Goal: Contribute content: Contribute content

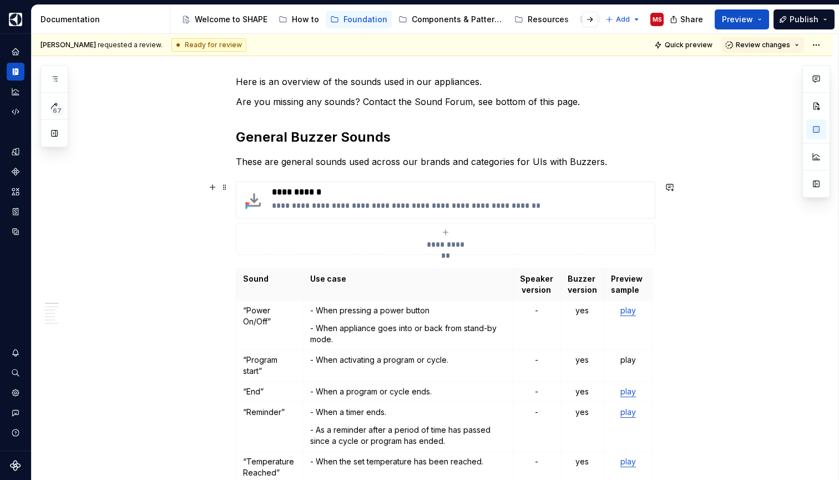
scroll to position [135, 0]
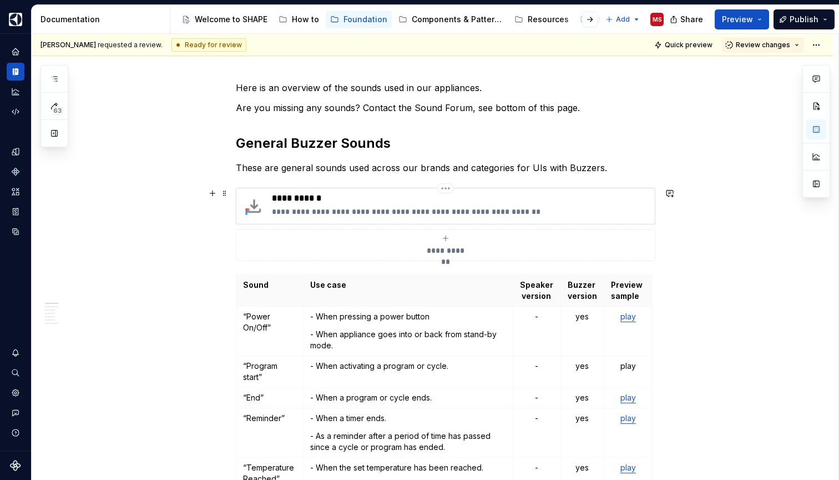
click at [331, 203] on p "**********" at bounding box center [461, 198] width 379 height 11
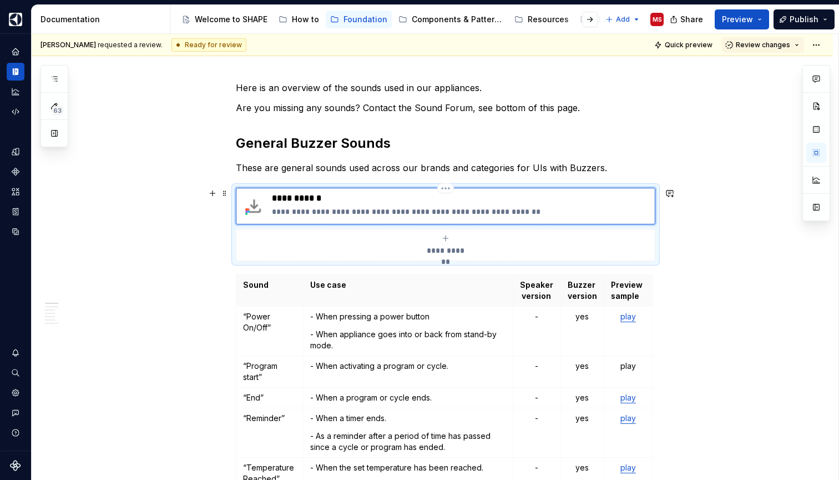
click at [315, 200] on p "**********" at bounding box center [461, 198] width 379 height 11
click at [342, 204] on div "**********" at bounding box center [461, 206] width 379 height 27
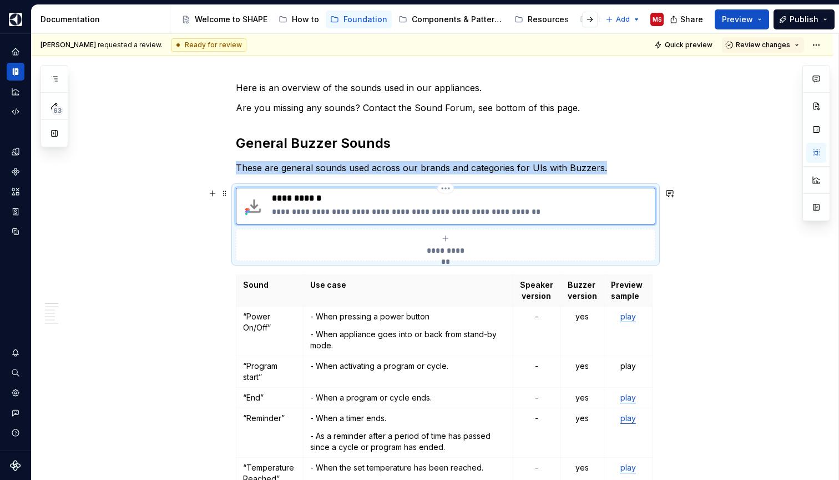
click at [320, 200] on p "**********" at bounding box center [461, 198] width 379 height 11
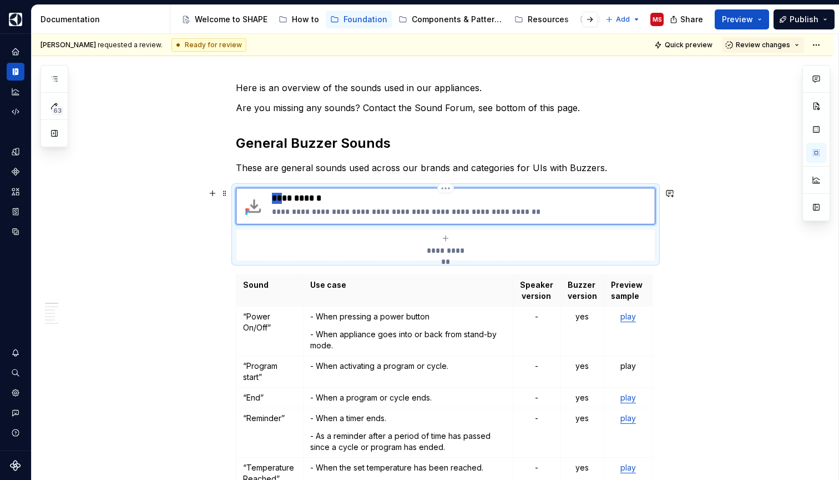
drag, startPoint x: 275, startPoint y: 199, endPoint x: 293, endPoint y: 199, distance: 18.3
click at [293, 199] on p "**********" at bounding box center [461, 198] width 379 height 11
click at [450, 198] on p "**********" at bounding box center [461, 198] width 379 height 11
click at [449, 190] on html "SHAPE Design System MS Dataset APPLIANCE Documentation Accessibility guide for …" at bounding box center [419, 240] width 839 height 480
click at [410, 202] on html "SHAPE Design System MS Dataset APPLIANCE Documentation Accessibility guide for …" at bounding box center [419, 240] width 839 height 480
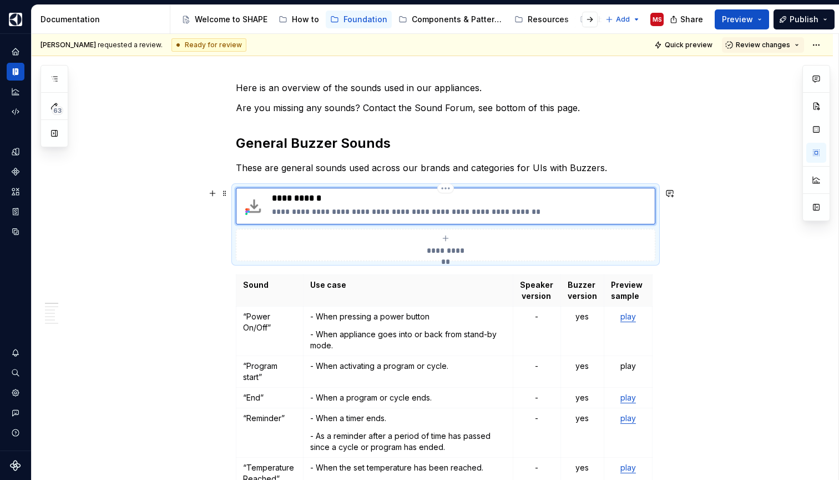
click at [299, 199] on p "**********" at bounding box center [461, 198] width 379 height 11
click at [320, 202] on p "**********" at bounding box center [461, 198] width 379 height 11
click at [320, 208] on p "**********" at bounding box center [461, 211] width 379 height 11
drag, startPoint x: 325, startPoint y: 201, endPoint x: 271, endPoint y: 199, distance: 53.9
click at [271, 199] on div "**********" at bounding box center [446, 206] width 410 height 27
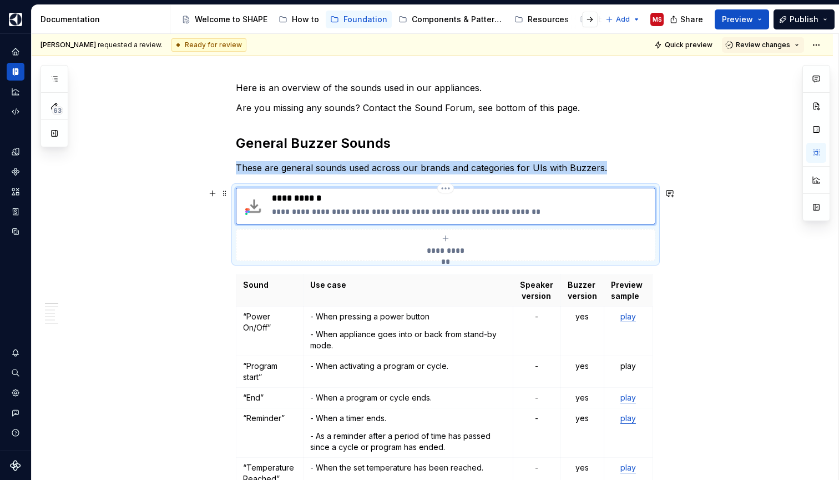
click at [252, 207] on img at bounding box center [254, 206] width 27 height 27
click at [256, 205] on img at bounding box center [254, 206] width 27 height 27
click at [259, 208] on img at bounding box center [254, 206] width 27 height 27
click at [297, 203] on p "**********" at bounding box center [461, 198] width 379 height 11
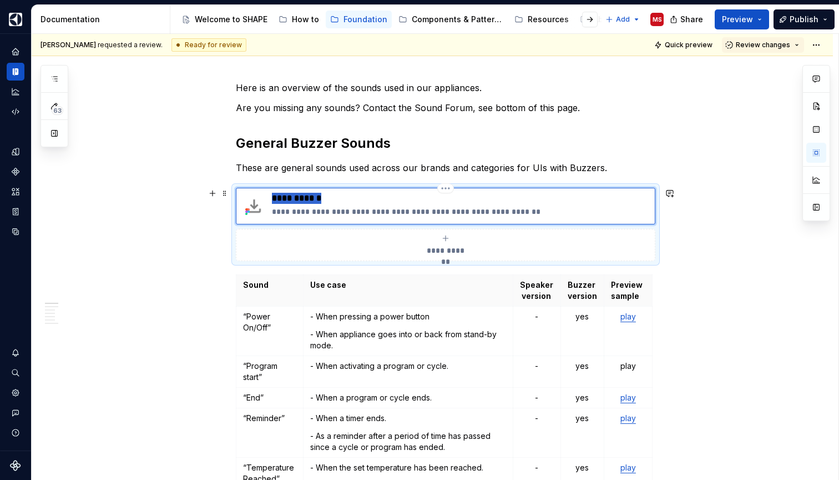
drag, startPoint x: 326, startPoint y: 199, endPoint x: 275, endPoint y: 199, distance: 51.6
click at [275, 199] on p "**********" at bounding box center [461, 198] width 379 height 11
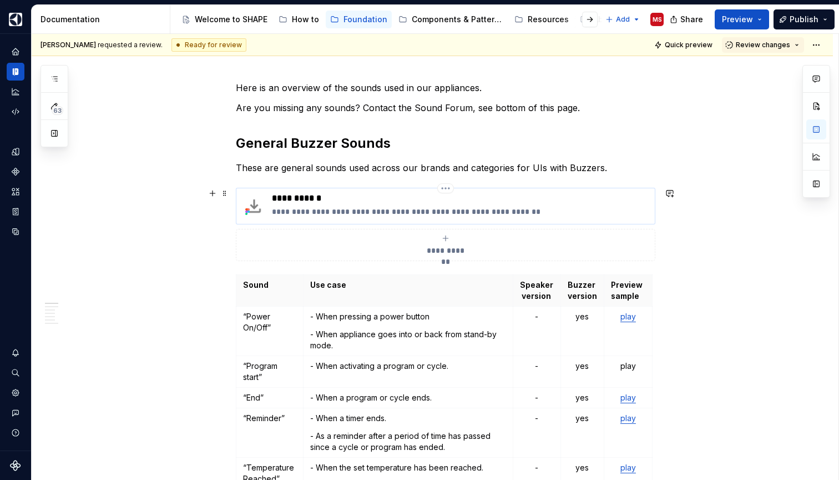
click at [478, 189] on div "**********" at bounding box center [446, 206] width 420 height 37
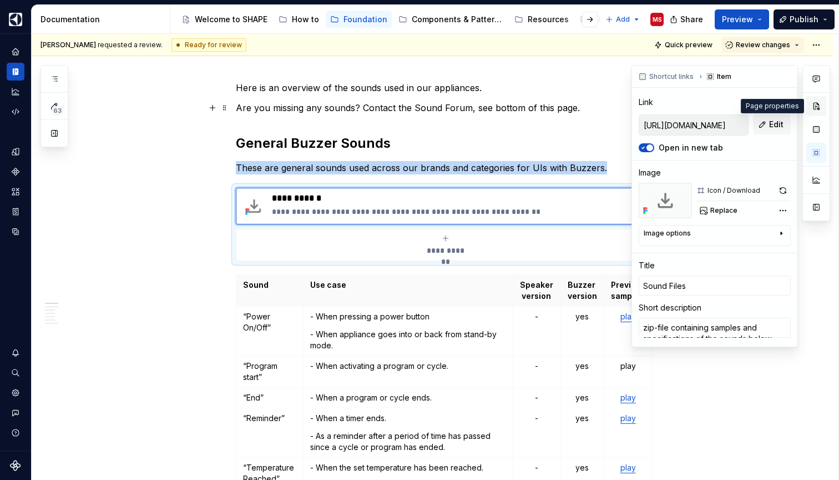
click at [818, 106] on button "button" at bounding box center [817, 106] width 20 height 20
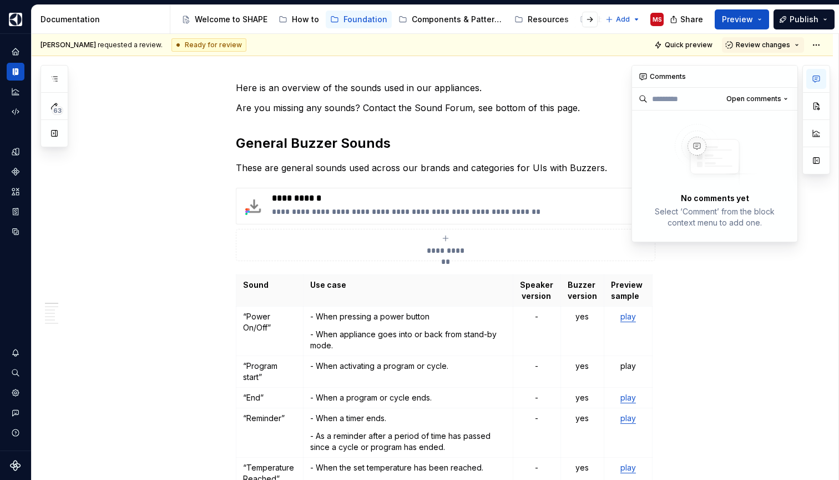
click at [815, 79] on icon "button" at bounding box center [816, 78] width 9 height 9
click at [816, 104] on button "button" at bounding box center [817, 106] width 20 height 20
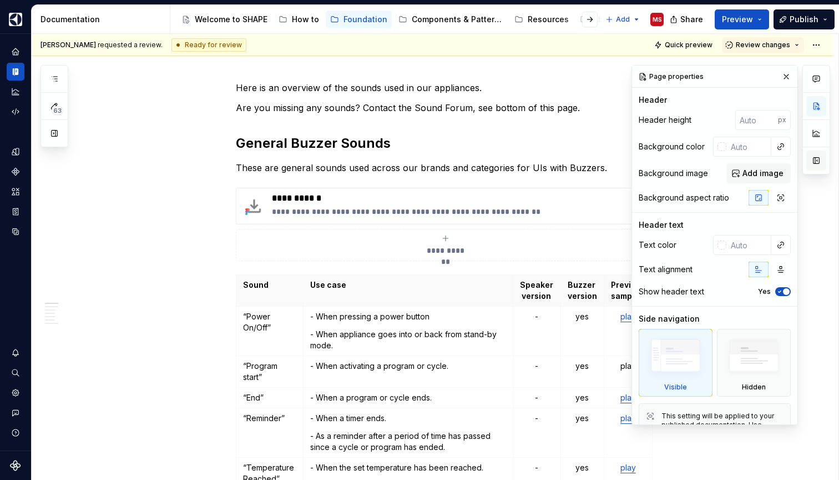
click at [818, 157] on button "button" at bounding box center [817, 160] width 20 height 20
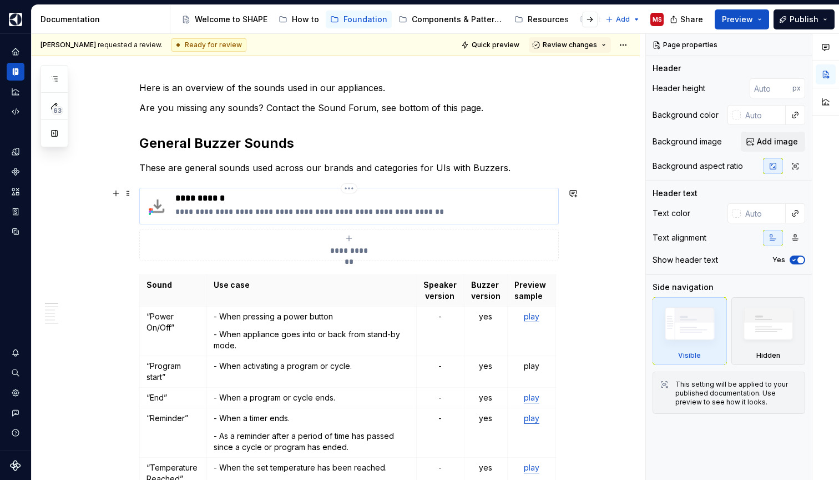
click at [452, 212] on p "**********" at bounding box center [364, 211] width 379 height 11
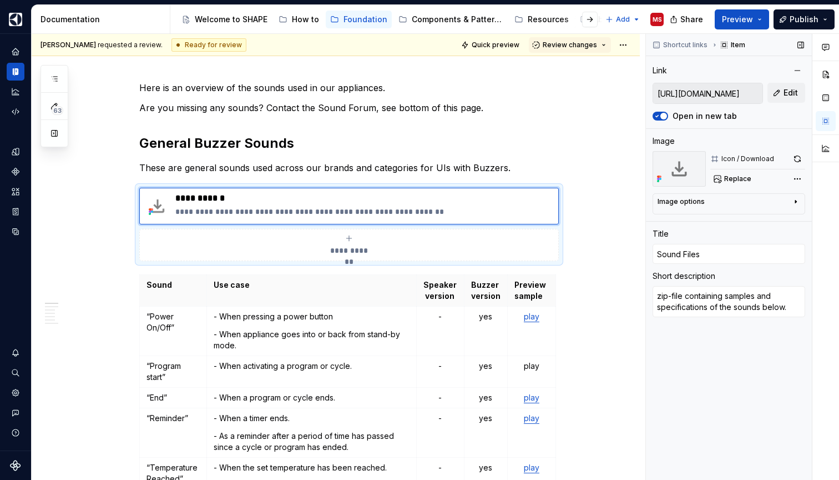
click at [717, 91] on input "[URL][DOMAIN_NAME]" at bounding box center [707, 93] width 109 height 20
click at [791, 90] on span "Edit" at bounding box center [791, 92] width 14 height 11
type textarea "*"
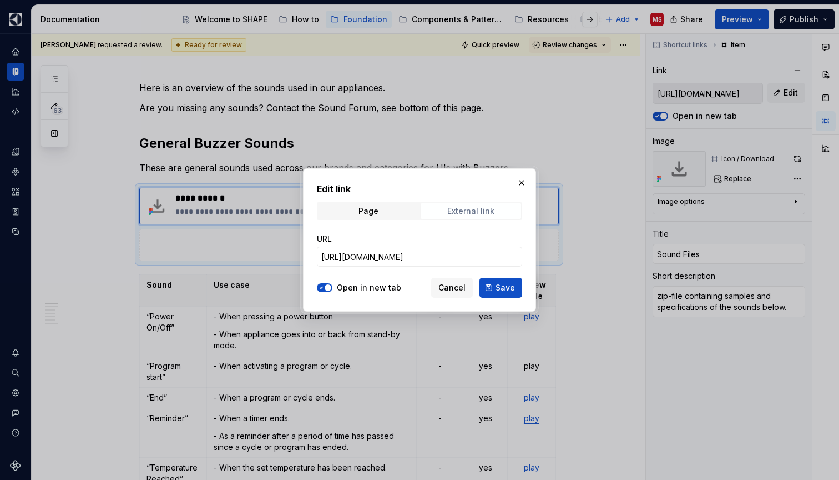
click at [465, 213] on div "External link" at bounding box center [470, 211] width 47 height 9
click at [419, 259] on input "[URL][DOMAIN_NAME]" at bounding box center [419, 257] width 205 height 20
paste input "3951"
type input "3"
type textarea "*"
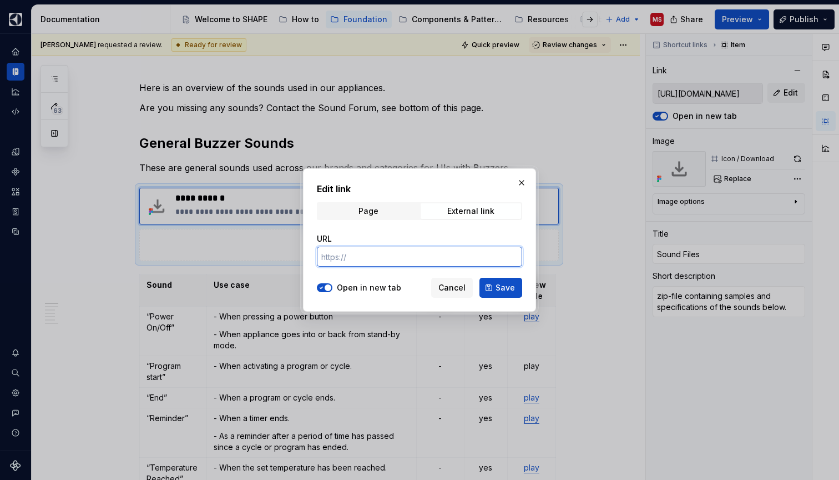
click at [383, 255] on input "URL" at bounding box center [419, 257] width 205 height 20
paste input "[URL][DOMAIN_NAME]"
type input "[URL][DOMAIN_NAME]"
click at [506, 288] on span "Save" at bounding box center [505, 287] width 19 height 11
type textarea "*"
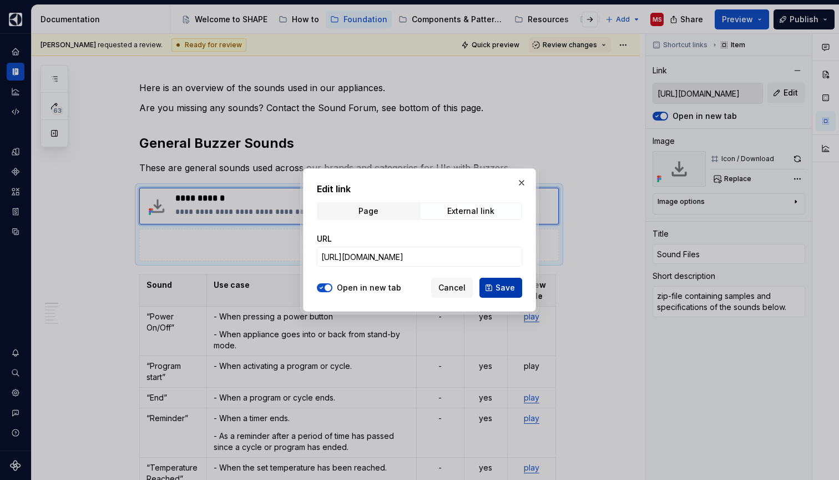
type input "[URL][DOMAIN_NAME]"
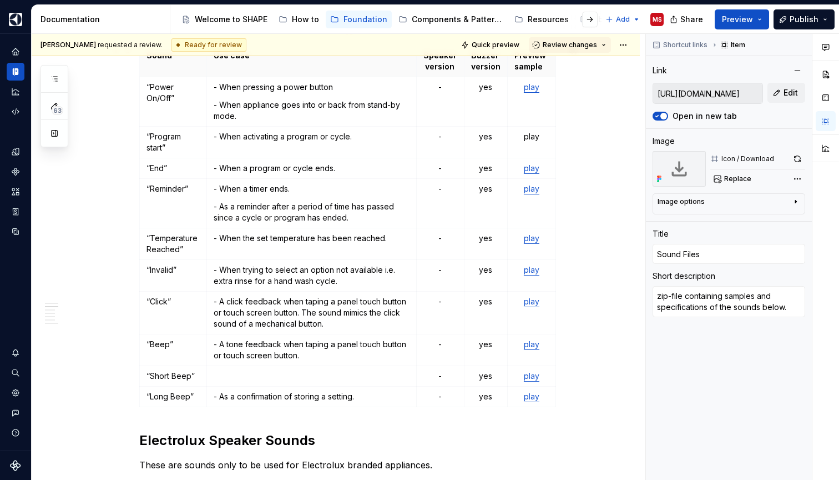
scroll to position [365, 0]
type textarea "*"
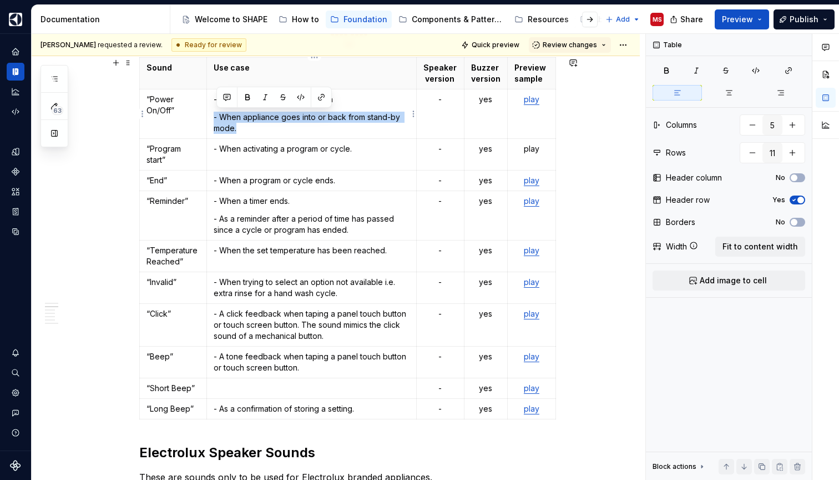
drag, startPoint x: 259, startPoint y: 133, endPoint x: 214, endPoint y: 114, distance: 49.5
click at [214, 114] on td "- When pressing a power button - When appliance goes into or back from stand-by…" at bounding box center [312, 113] width 210 height 49
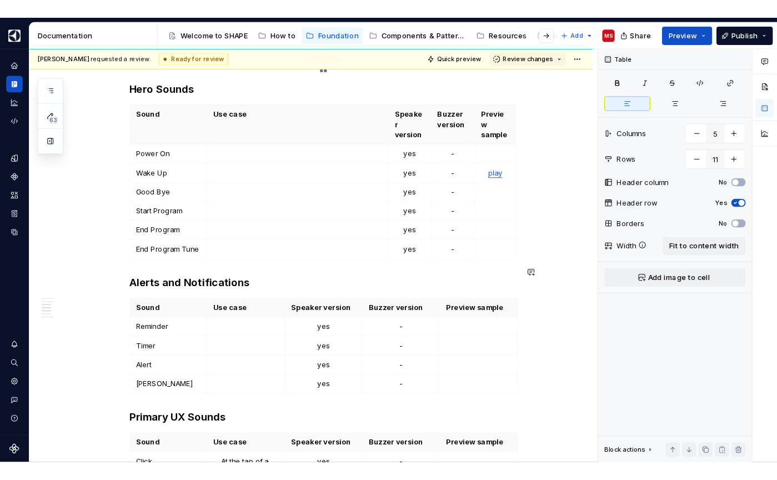
scroll to position [870, 0]
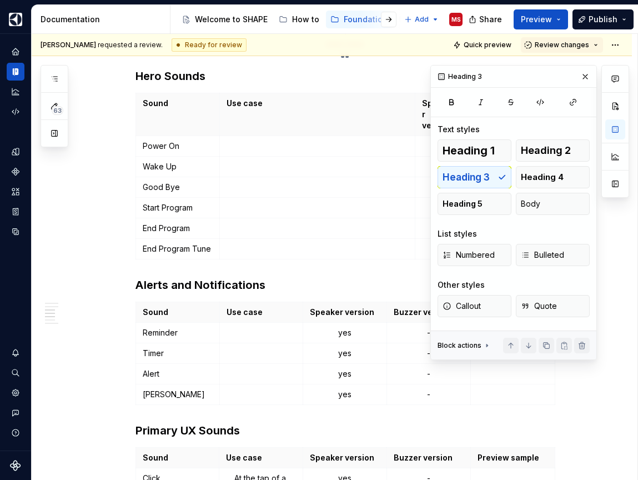
click at [460, 401] on div "**********" at bounding box center [345, 233] width 420 height 1772
click at [483, 422] on h3 "Primary UX Sounds" at bounding box center [345, 430] width 420 height 16
click at [586, 78] on button "button" at bounding box center [585, 77] width 16 height 16
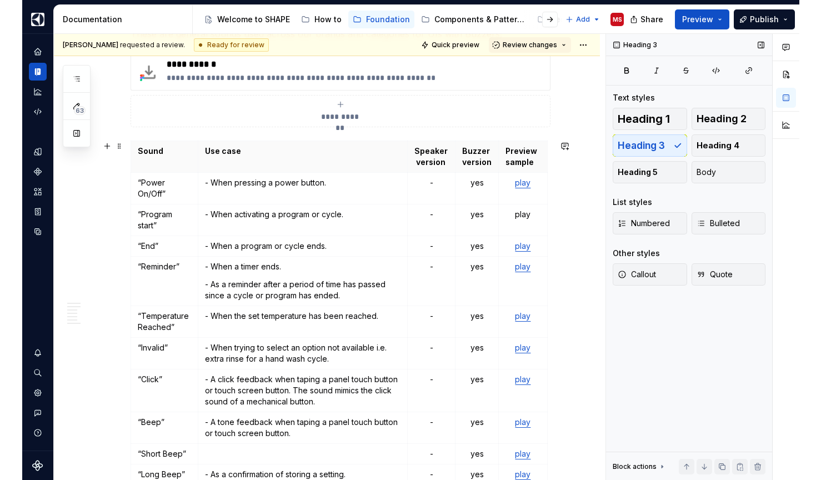
scroll to position [271, 0]
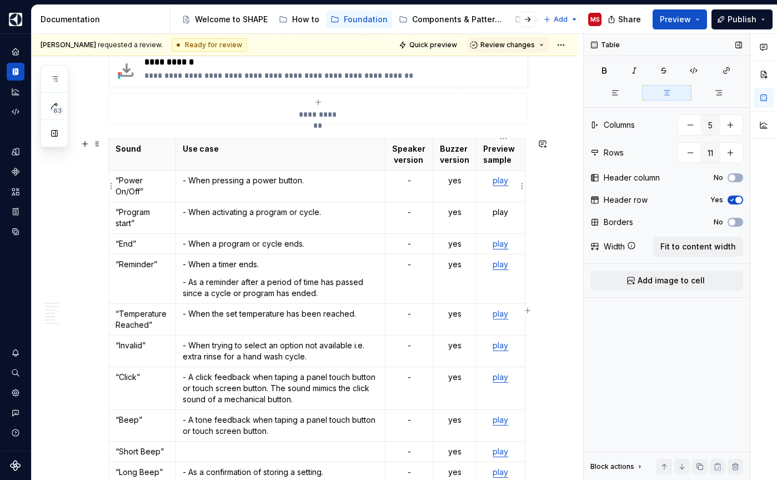
click at [504, 185] on p "play" at bounding box center [500, 180] width 34 height 11
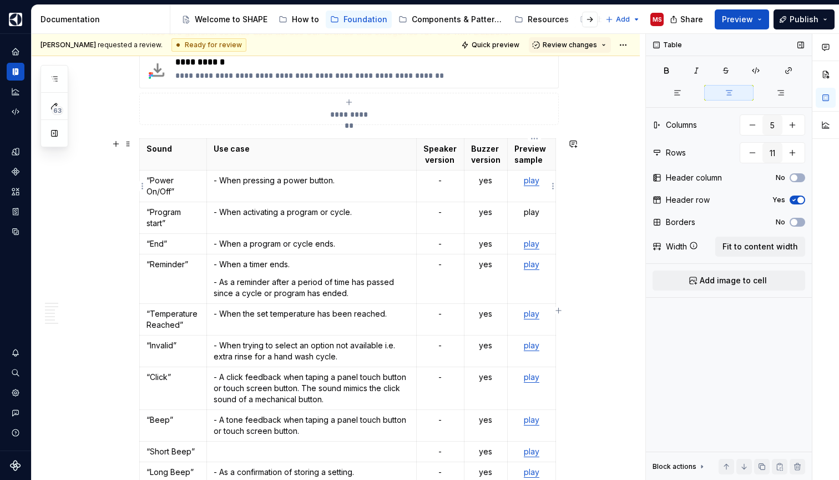
click at [532, 183] on link "play" at bounding box center [532, 179] width 16 height 9
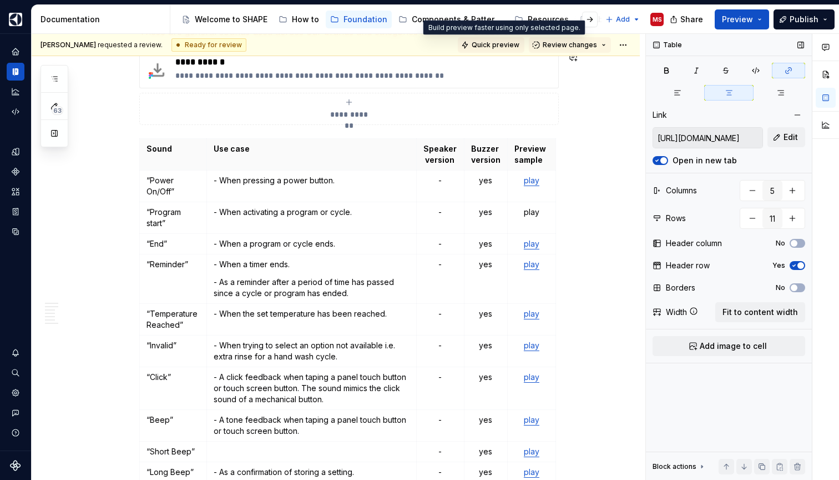
click at [496, 47] on span "Quick preview" at bounding box center [496, 45] width 48 height 9
click at [663, 160] on span "button" at bounding box center [664, 160] width 7 height 7
click at [500, 47] on span "Quick preview" at bounding box center [496, 45] width 48 height 9
type textarea "*"
click at [535, 183] on link "play" at bounding box center [532, 179] width 16 height 9
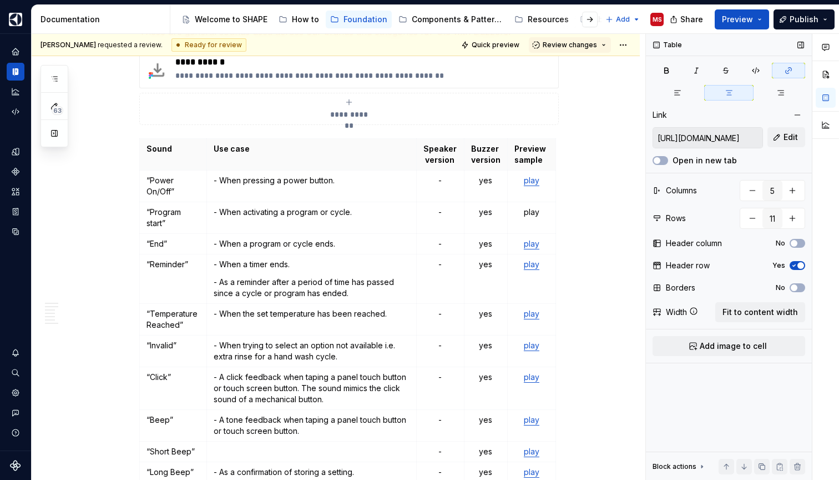
click at [716, 132] on input "[URL][DOMAIN_NAME]" at bounding box center [707, 138] width 109 height 20
click at [794, 135] on span "Edit" at bounding box center [791, 137] width 14 height 11
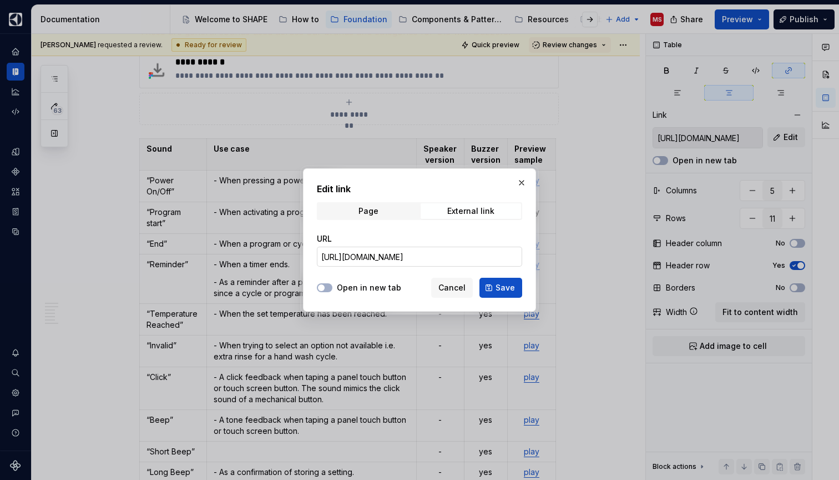
click at [424, 262] on input "[URL][DOMAIN_NAME]" at bounding box center [419, 257] width 205 height 20
paste input "Brand%20Agnostic%20UI%20Sounds/Buzzer%20Recordings/Ref_Elux_Power_On_Off_Sound.…"
type input "[URL][DOMAIN_NAME]"
click at [504, 289] on span "Save" at bounding box center [505, 287] width 19 height 11
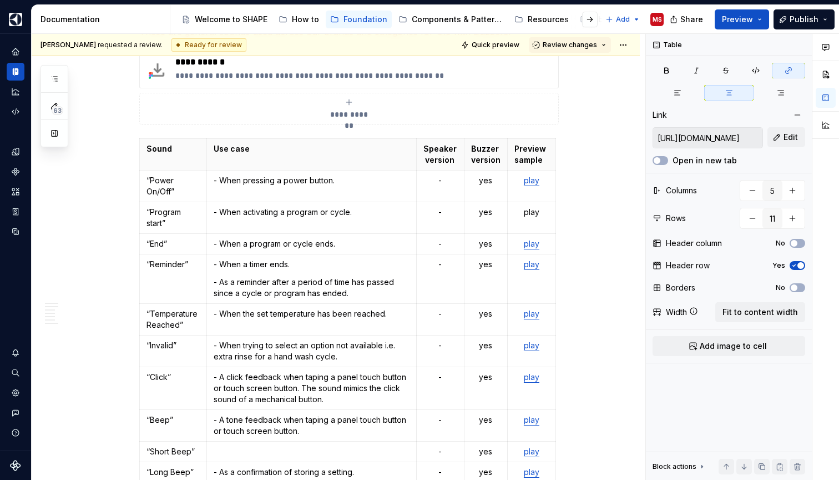
type input "[URL][DOMAIN_NAME]"
click at [512, 43] on span "Quick preview" at bounding box center [496, 45] width 48 height 9
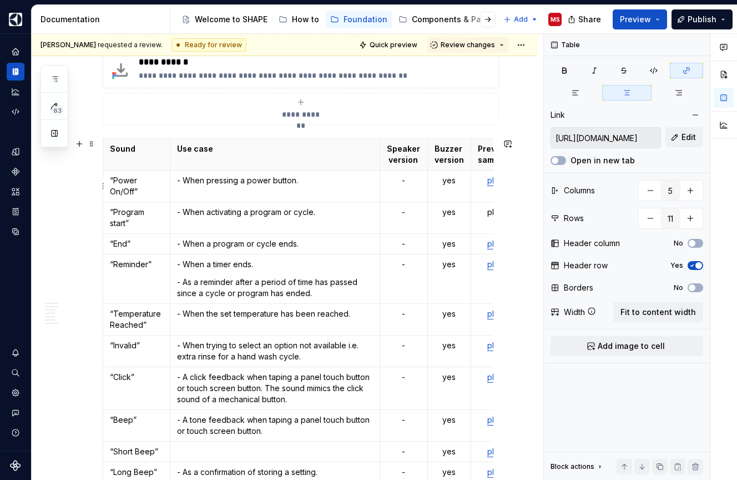
click at [495, 182] on link "play" at bounding box center [495, 179] width 16 height 9
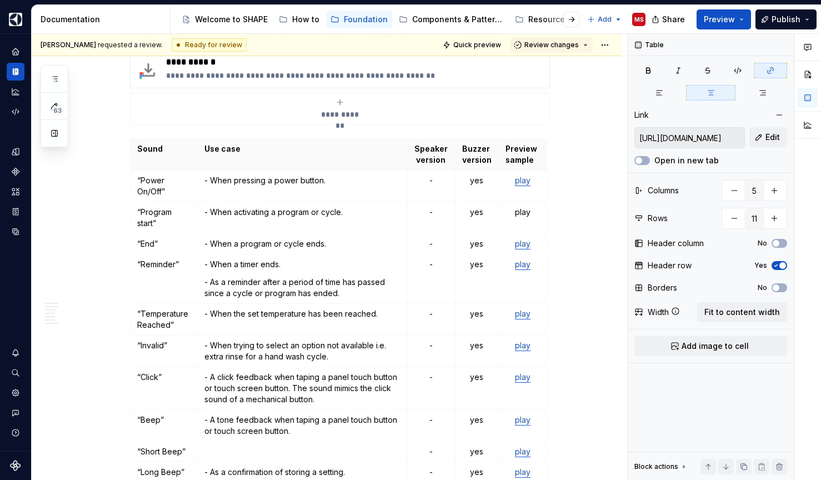
type textarea "*"
click at [766, 140] on span "Edit" at bounding box center [772, 137] width 14 height 11
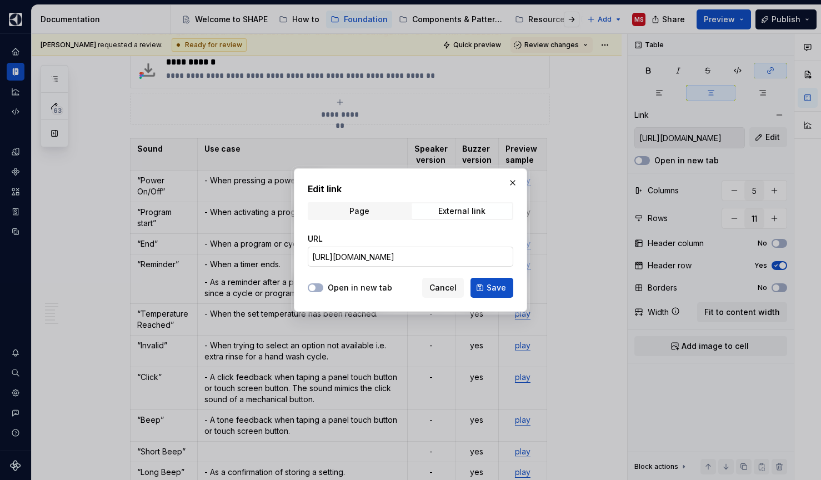
click at [403, 253] on input "[URL][DOMAIN_NAME]" at bounding box center [410, 257] width 205 height 20
paste input "sites/DigitalDesignSystem/_layouts/15/stream.aspx?id=%2Fsites%2FDigitalDesignSy…"
type input "[URL][DOMAIN_NAME]"
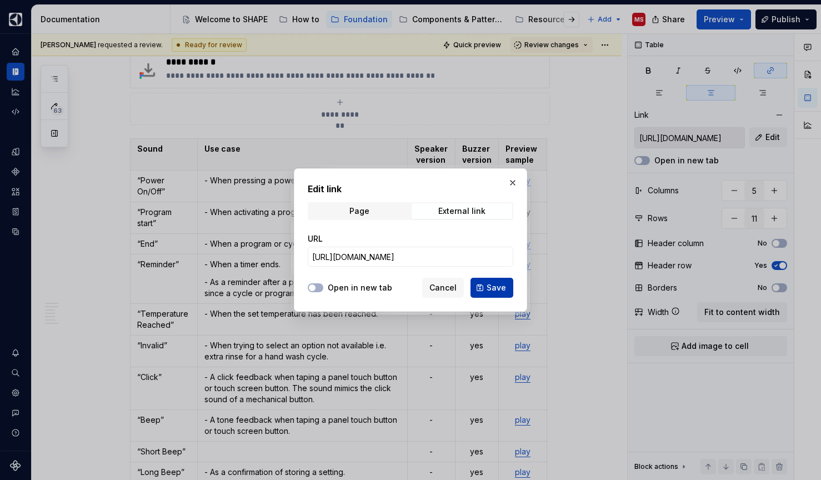
click at [500, 288] on span "Save" at bounding box center [495, 287] width 19 height 11
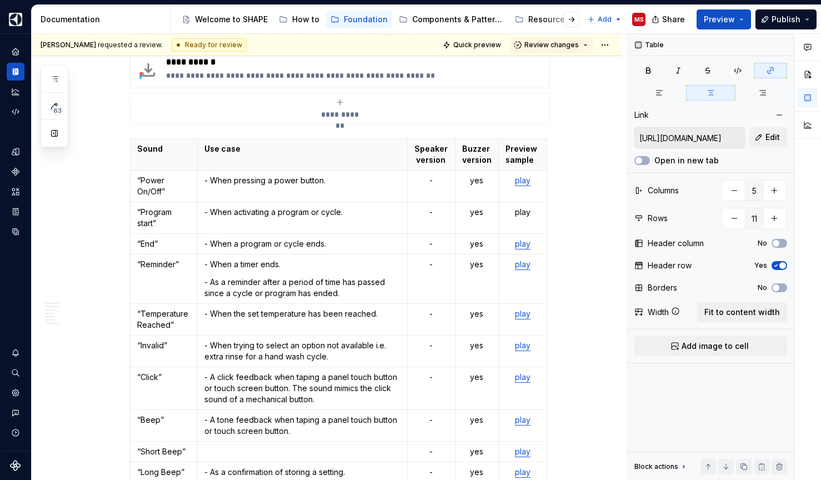
type input "[URL][DOMAIN_NAME]"
click at [643, 157] on button "Open in new tab" at bounding box center [642, 160] width 16 height 9
click at [492, 42] on span "Quick preview" at bounding box center [477, 45] width 48 height 9
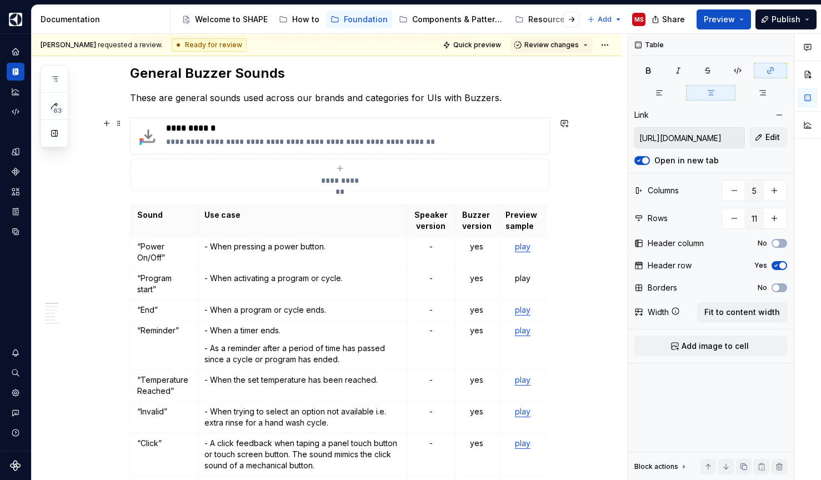
scroll to position [200, 0]
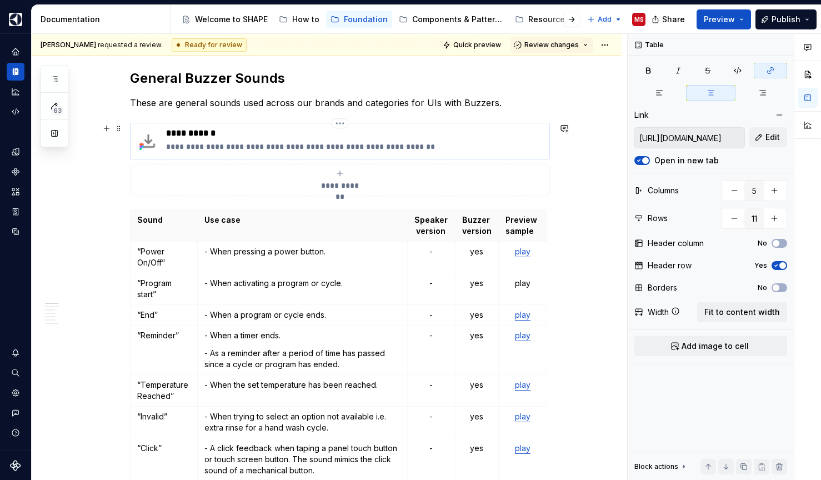
click at [348, 149] on p "**********" at bounding box center [355, 146] width 379 height 11
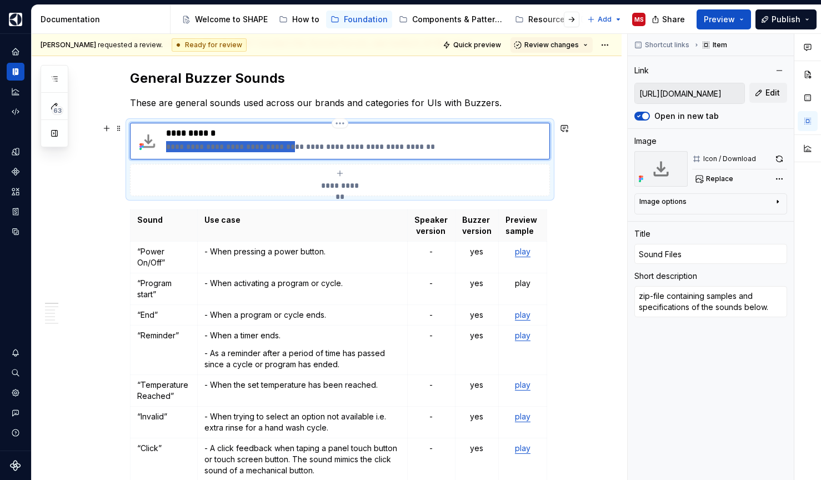
drag, startPoint x: 169, startPoint y: 148, endPoint x: 285, endPoint y: 147, distance: 116.0
click at [285, 147] on p "**********" at bounding box center [355, 146] width 379 height 11
type textarea "*"
type textarea "specifications of the sounds below."
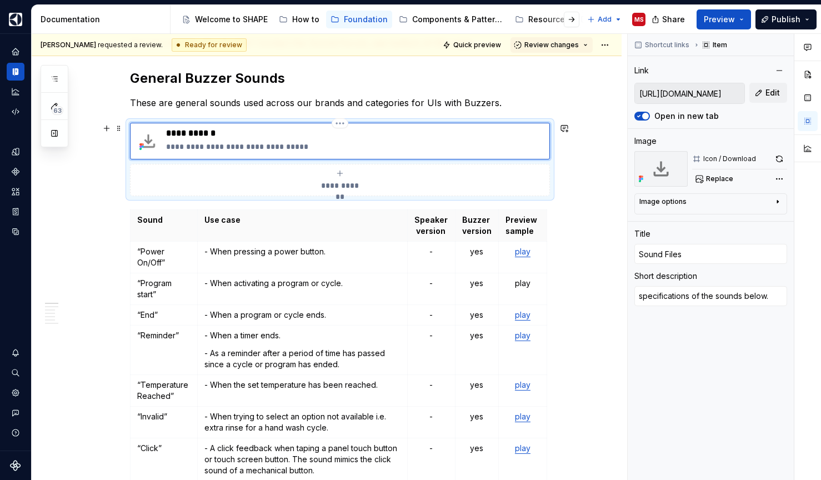
click at [215, 133] on p "**********" at bounding box center [355, 133] width 379 height 11
type textarea "*"
type input "Sound D"
type textarea "*"
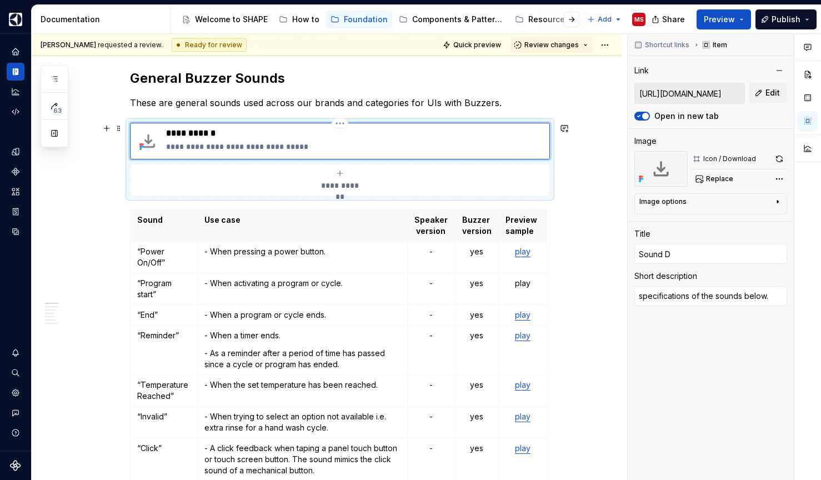
type input "Sound De"
type textarea "*"
type input "Sound Def"
type textarea "*"
type input "Sound Defi"
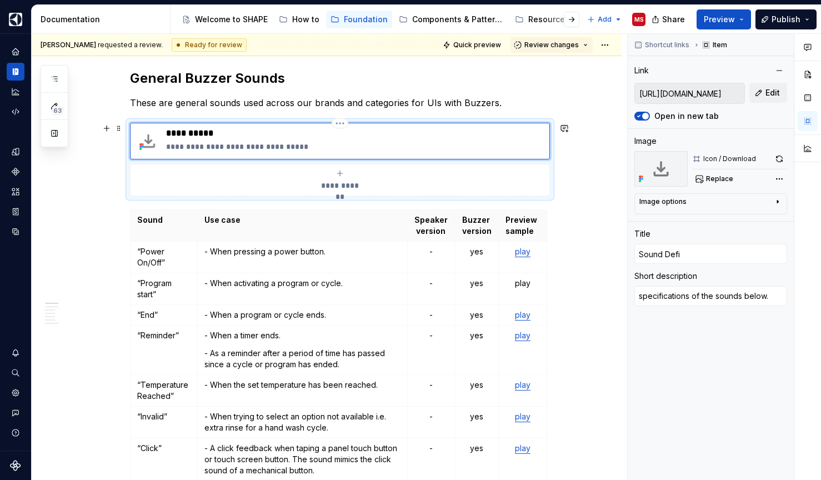
type textarea "*"
type input "Sound Defie"
type textarea "*"
type input "Sound Defien"
type textarea "*"
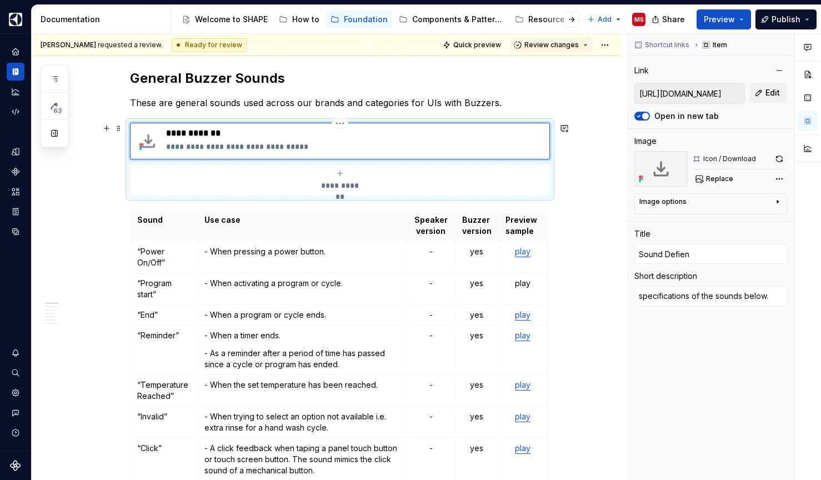
type input "Sound Defieni"
type textarea "*"
type input "Sound Defienit"
type textarea "*"
type input "Sound Defienits"
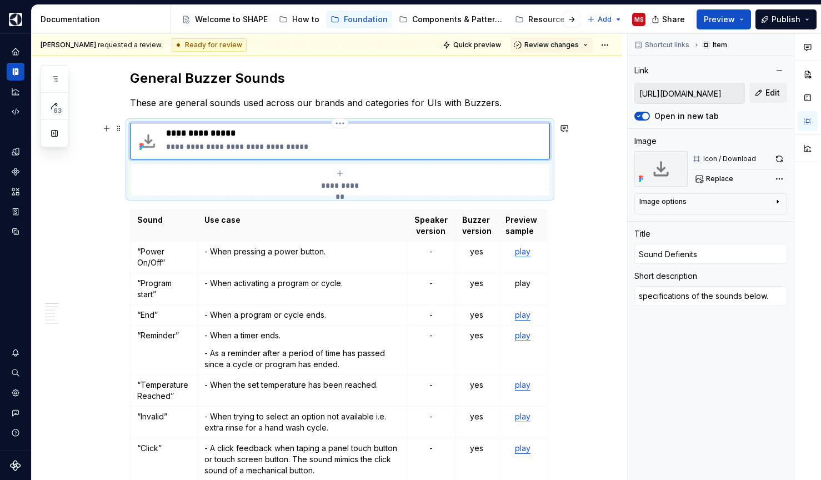
type textarea "*"
type input "Sound Defienit"
type textarea "*"
type input "Sound Defieni"
type textarea "*"
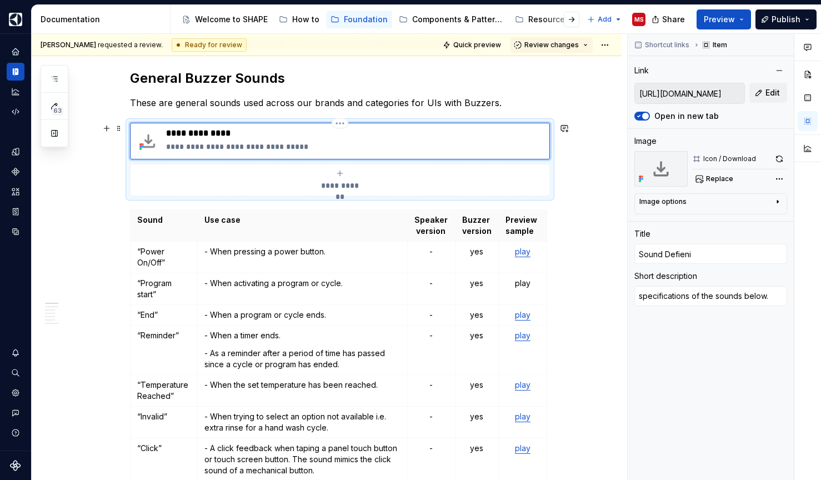
type input "Sound Defien"
type textarea "*"
type input "Sound Defie"
type textarea "*"
type input "Sound Defi"
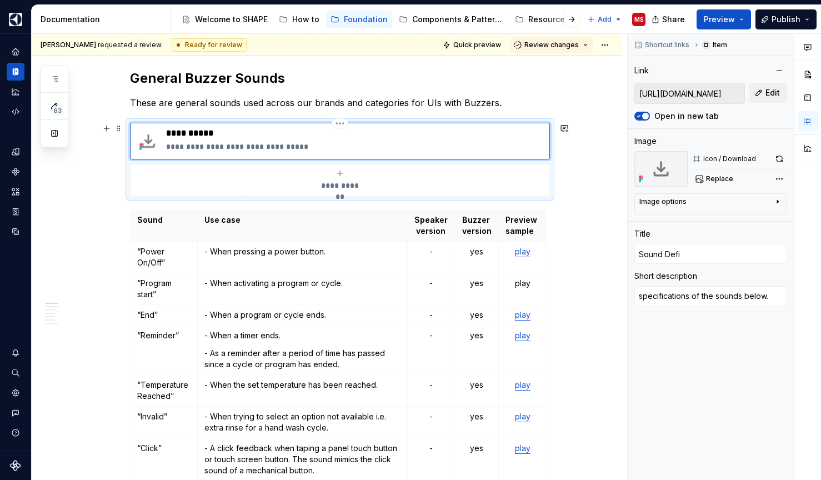
type textarea "*"
type input "Sound Defin"
type textarea "*"
type input "Sound Defini"
type textarea "*"
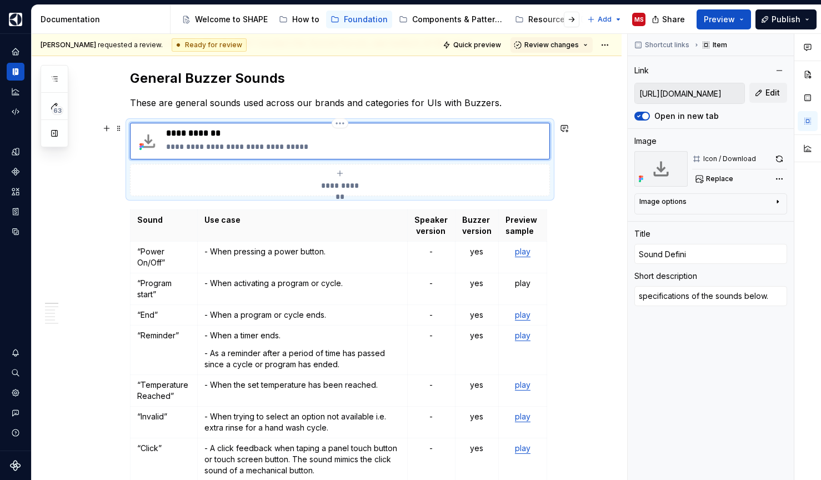
type input "Sound Definit"
type textarea "*"
type input "Sound Definiti"
type textarea "*"
type input "Sound Definitio"
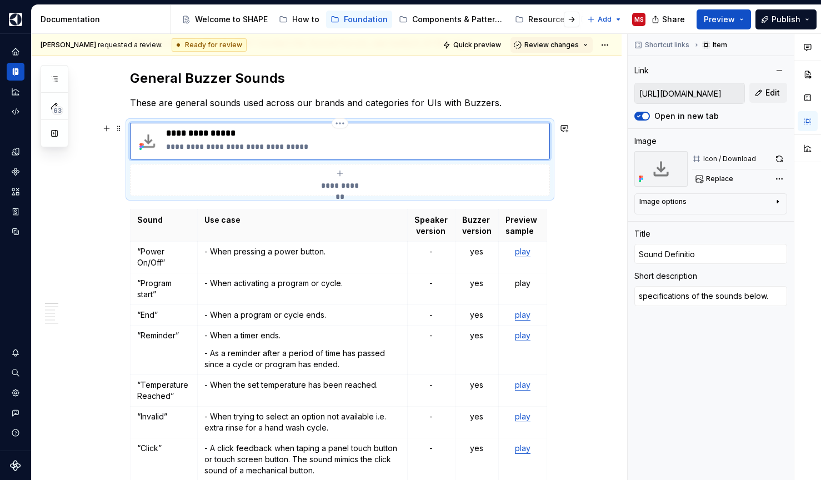
type textarea "*"
type input "Sound Definition"
type textarea "*"
type input "Sound Definitions"
click at [170, 130] on p "**********" at bounding box center [355, 133] width 379 height 11
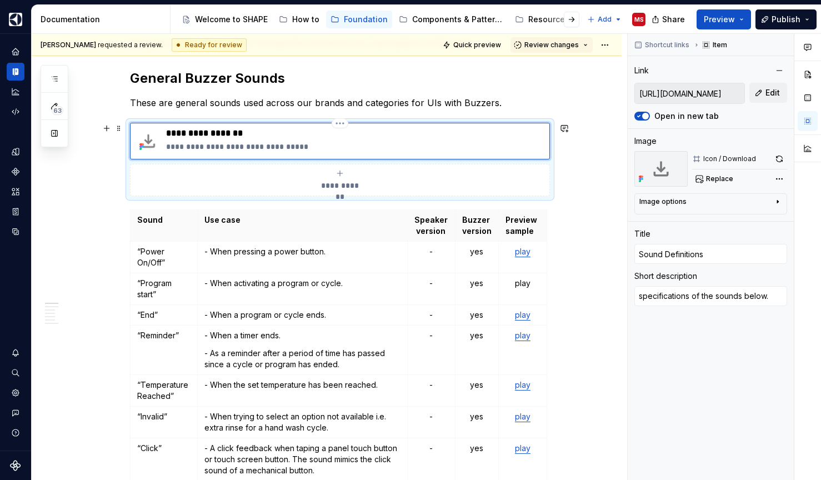
type textarea "*"
type input "BSound Definitions"
type textarea "*"
type input "BuSound Definitions"
type textarea "*"
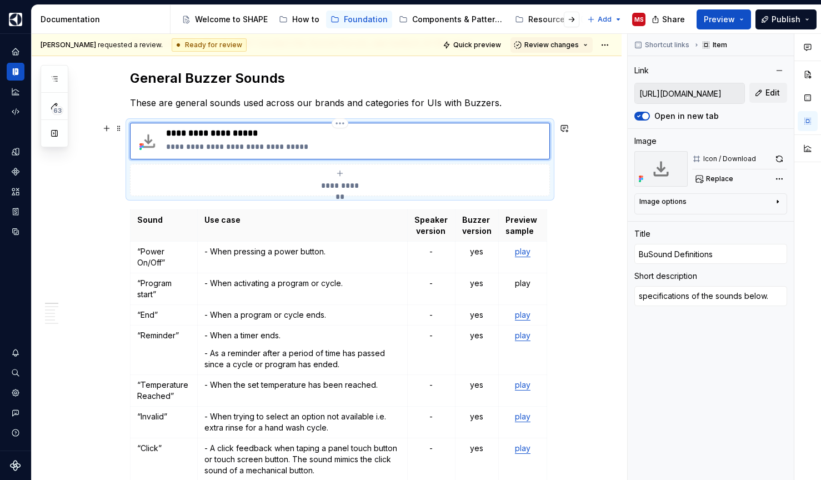
type input "BuzSound Definitions"
type textarea "*"
type input "BuzzSound Definitions"
type textarea "*"
type input "BuzzeSound Definitions"
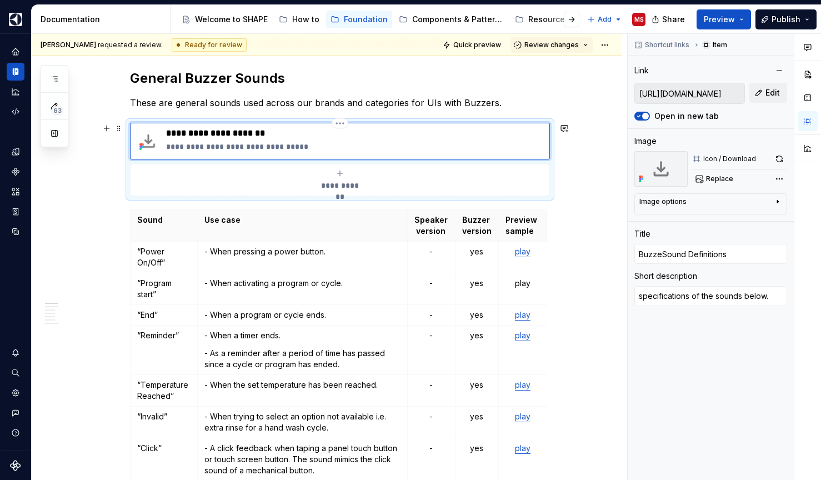
type textarea "*"
type input "BuzzerSound Definitions"
type textarea "*"
type input "Buzzer Sound Definitions"
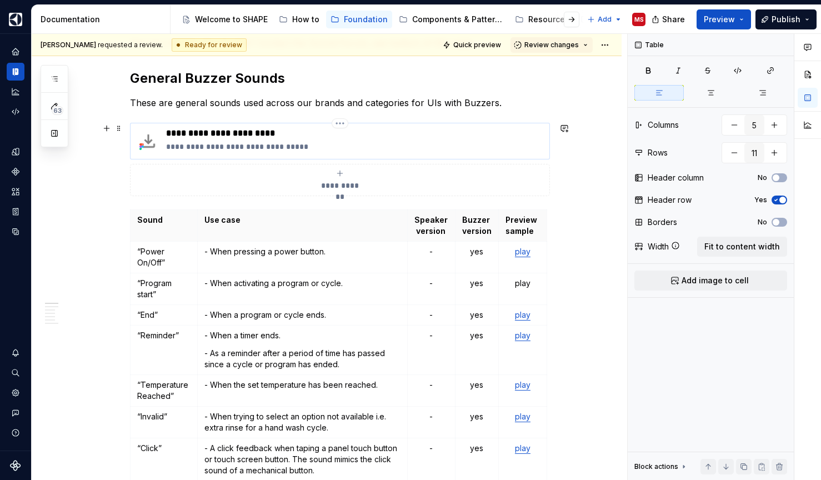
click at [171, 148] on p "**********" at bounding box center [355, 146] width 379 height 11
type textarea "*"
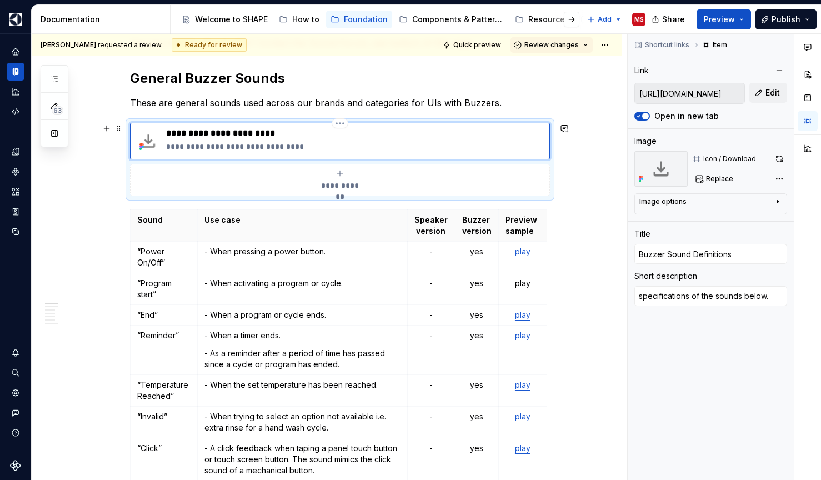
type textarea "*"
type textarea "pecifications of the sounds below."
type textarea "*"
type textarea "Specifications of the sounds below."
drag, startPoint x: 247, startPoint y: 146, endPoint x: 315, endPoint y: 147, distance: 67.7
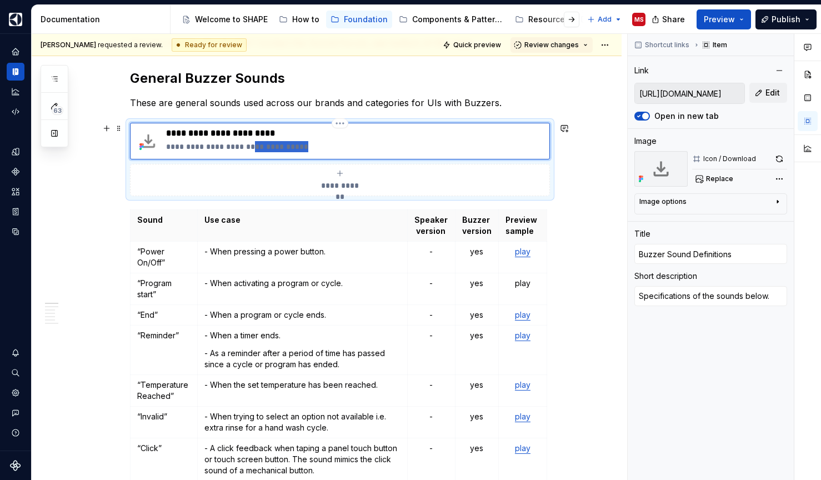
click at [315, 147] on p "**********" at bounding box center [355, 146] width 379 height 11
type textarea "*"
type textarea "Specifications of the b"
type textarea "*"
type textarea "Specifications of the bu"
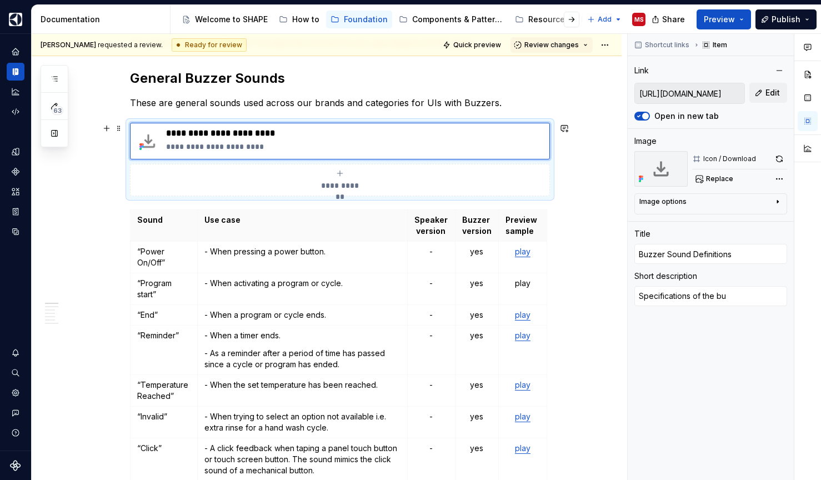
type textarea "*"
type textarea "Specifications of the buz"
type textarea "*"
type textarea "Specifications of the buze"
type textarea "*"
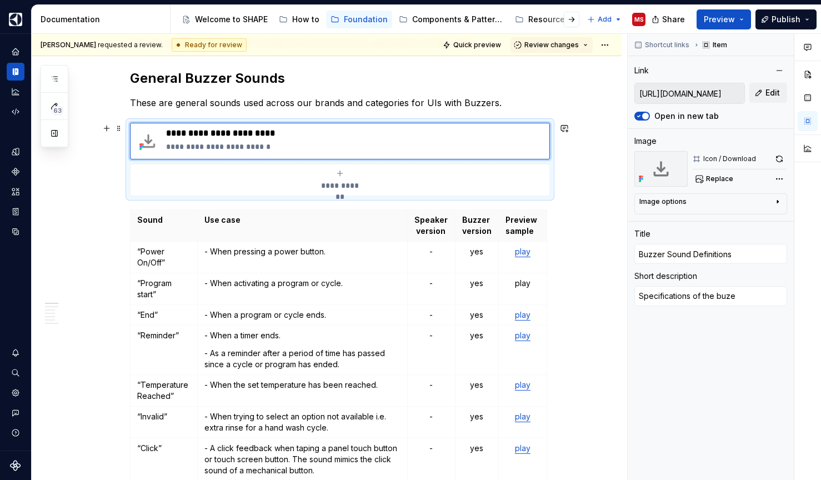
type textarea "Specifications of the buzer"
type textarea "*"
type textarea "Specifications of the buyer"
type textarea "*"
type textarea "Specifications of the buyer"
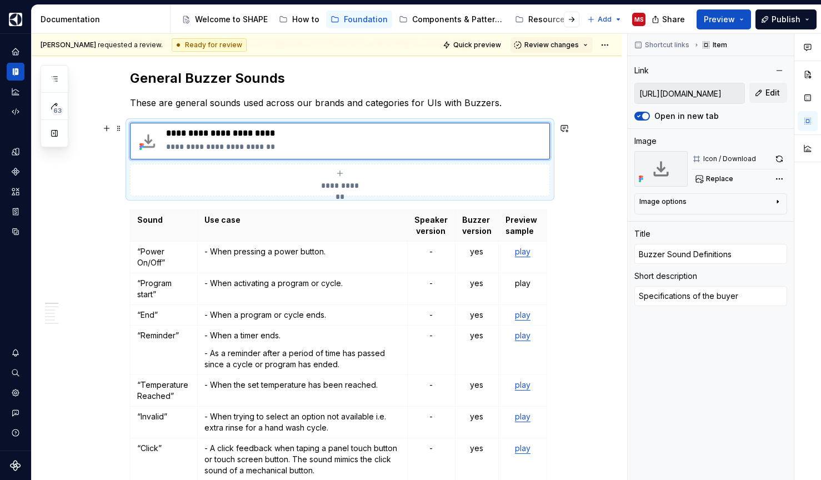
type textarea "*"
type textarea "Specifications of the buye"
type textarea "*"
type textarea "Specifications of the buy"
type textarea "*"
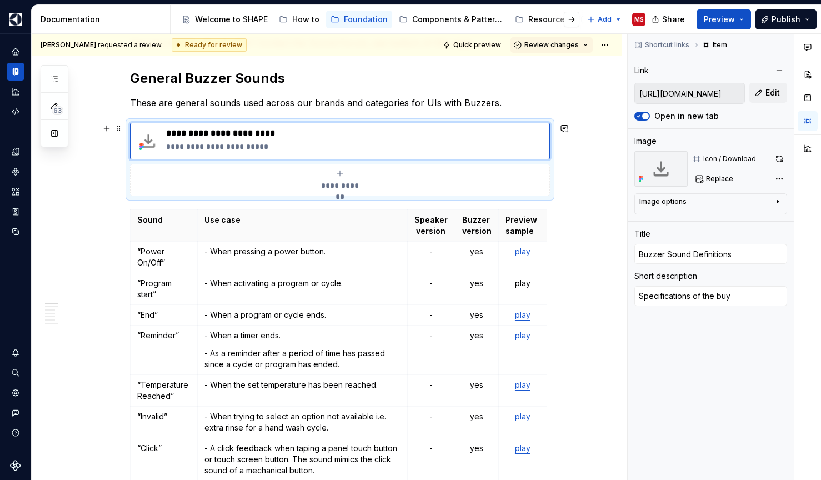
type textarea "Specifications of the bu"
type textarea "*"
type textarea "Specifications of the buz"
type textarea "*"
type textarea "Specifications of the buzz"
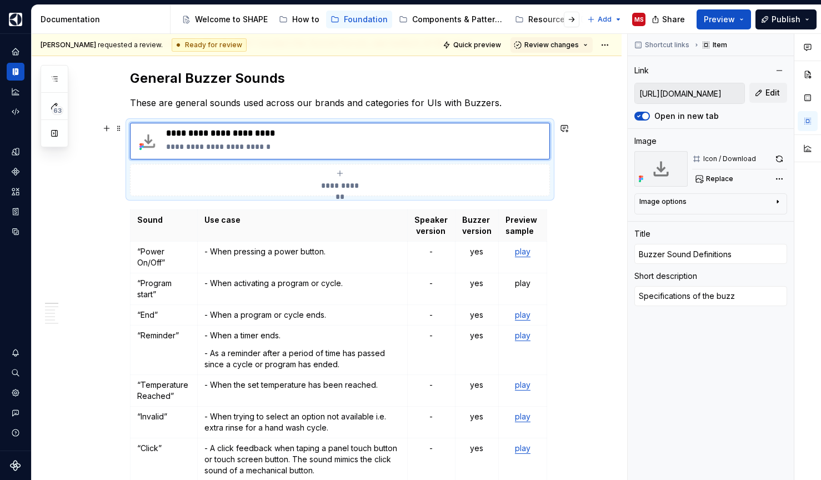
type textarea "*"
type textarea "Specifications of the buzze"
type textarea "*"
type textarea "Specifications of the buzzer"
type textarea "*"
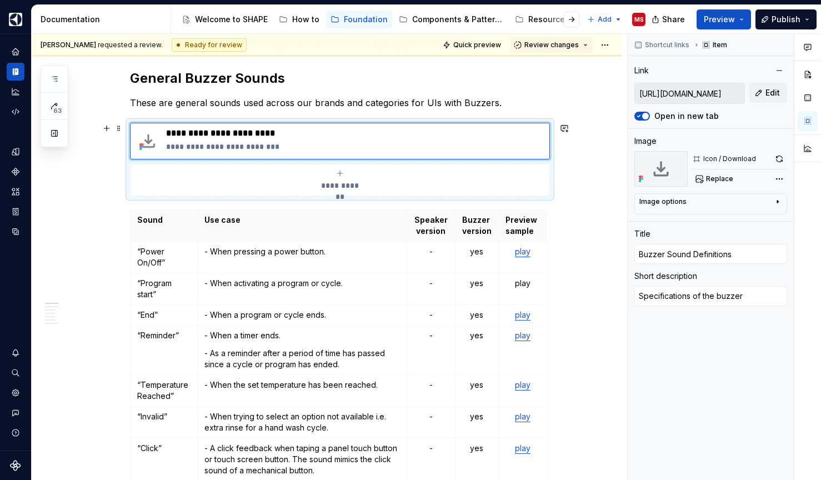
type textarea "Specifications of the buzzer"
type textarea "*"
type textarea "Specifications of the buzzer s"
type textarea "*"
type textarea "Specifications of the buzzer so"
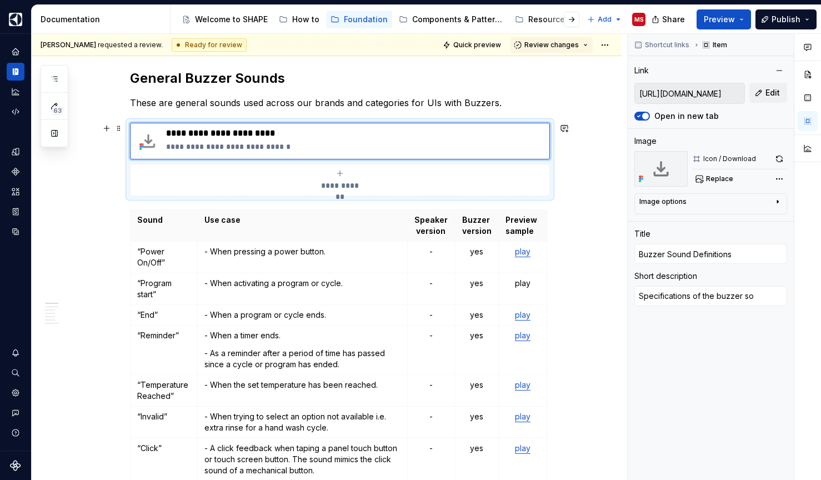
type textarea "*"
type textarea "Specifications of the buzzer sou"
type textarea "*"
type textarea "Specifications of the buzzer soun"
type textarea "*"
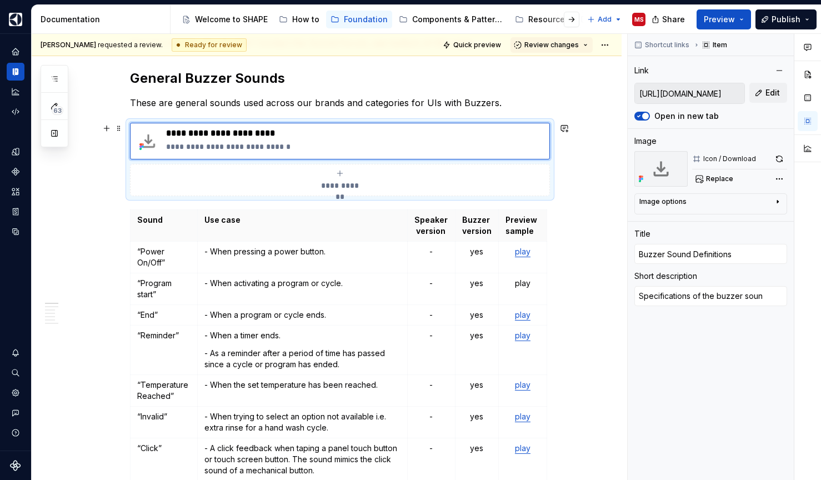
type textarea "Specifications of the buzzer sound"
type textarea "*"
type textarea "Specifications of the buzzer sounds"
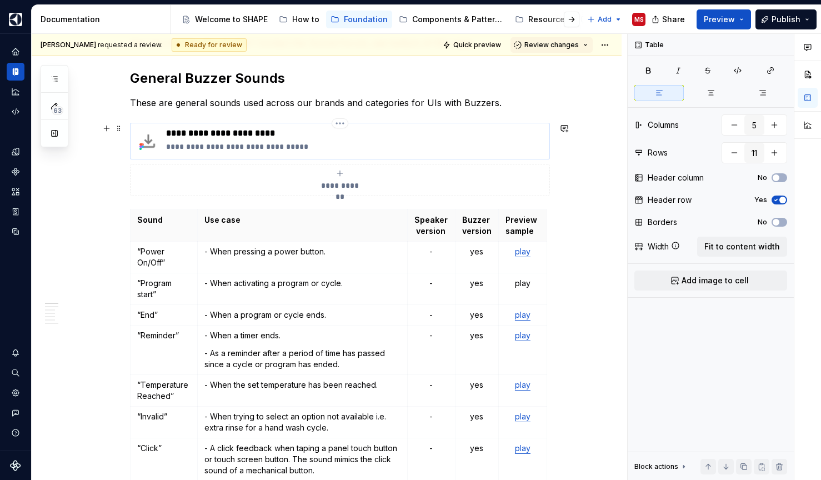
click at [224, 148] on p "**********" at bounding box center [355, 146] width 379 height 11
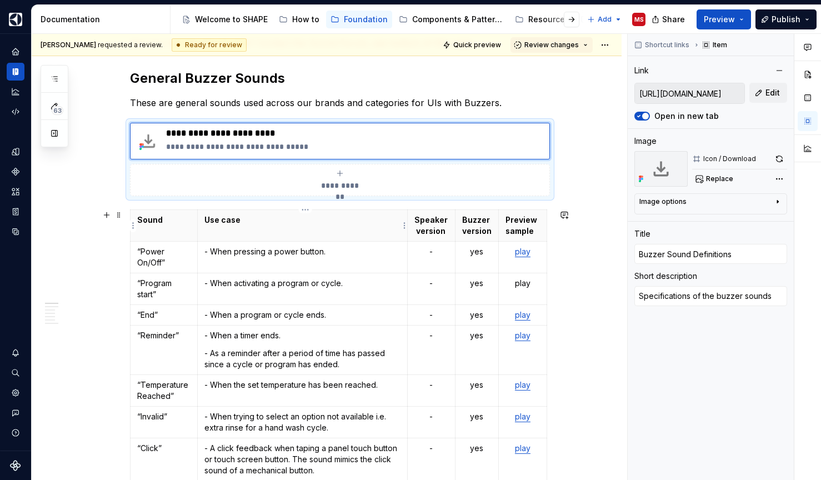
type textarea "*"
type textarea "Specifications aof the buzzer sounds"
type textarea "*"
type textarea "Specifications anof the buzzer sounds"
type textarea "*"
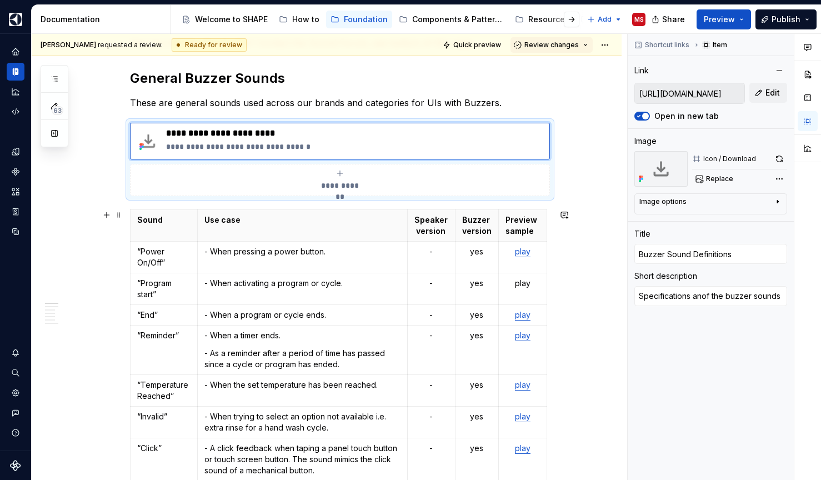
type textarea "Specifications andof the buzzer sounds"
type textarea "*"
type textarea "Specifications and of the buzzer sounds"
type textarea "*"
type textarea "Specifications and cof the buzzer sounds"
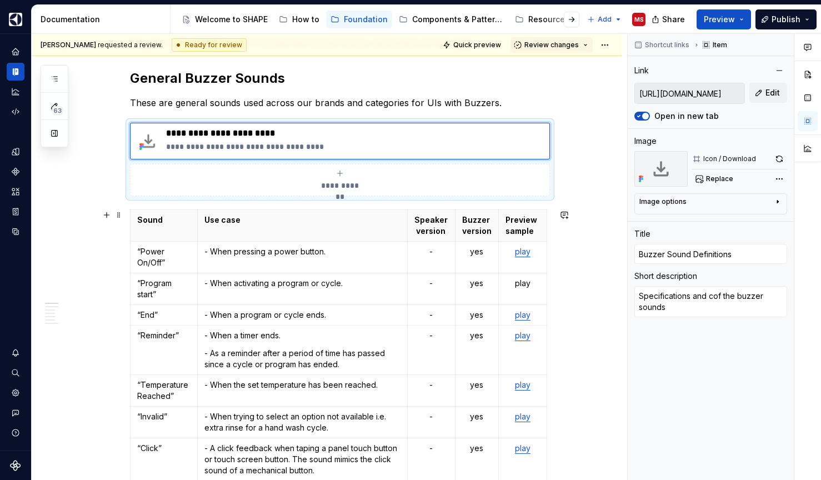
type textarea "*"
type textarea "Specifications and coof the buzzer sounds"
type textarea "*"
type textarea "Specifications and comof the buzzer sounds"
type textarea "*"
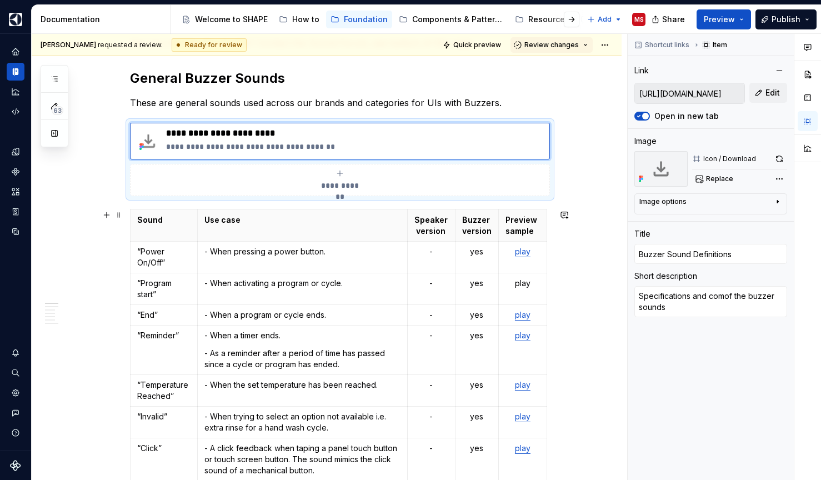
type textarea "Specifications and compof the buzzer sounds"
type textarea "*"
type textarea "Specifications and compsof the buzzer sounds"
type textarea "*"
type textarea "Specifications and compsoof the buzzer sounds"
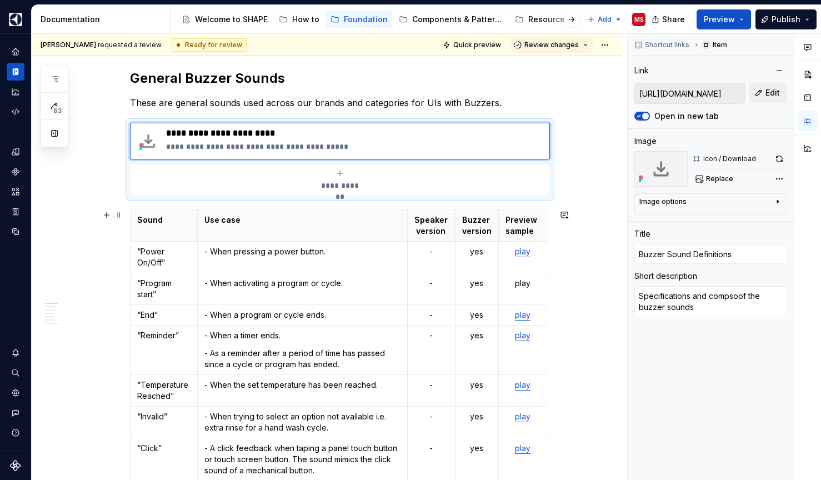
type textarea "*"
type textarea "Specifications and compsotof the buzzer sounds"
type textarea "*"
type textarea "Specifications and compsotiof the buzzer sounds"
type textarea "*"
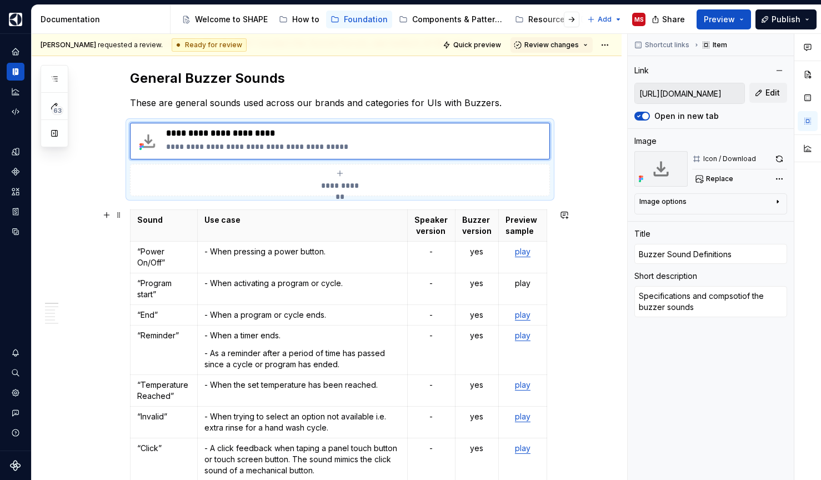
type textarea "Specifications and compsotioof the buzzer sounds"
type textarea "*"
type textarea "Specifications and compsotionof the buzzer sounds"
type textarea "*"
type textarea "Specifications and compsotionsof the buzzer sounds"
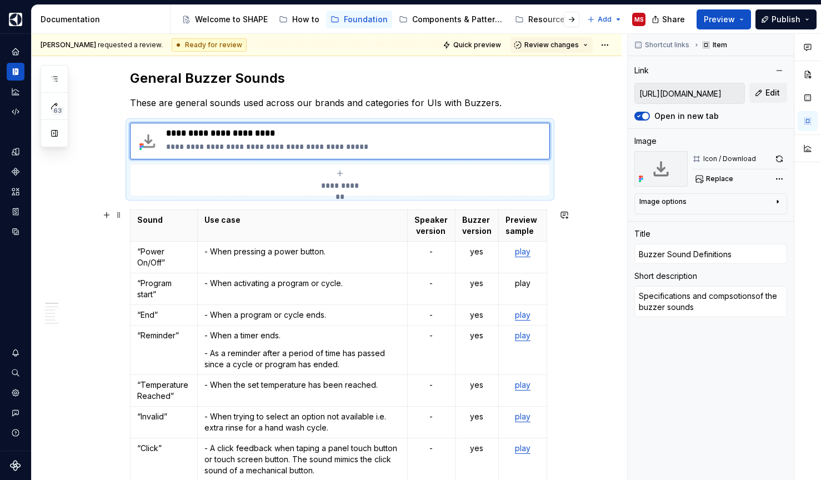
type textarea "*"
type textarea "Specifications and compositions of the buzzer sounds"
type textarea "*"
type textarea "Specifications and compositionsof the buzzer sounds"
type textarea "*"
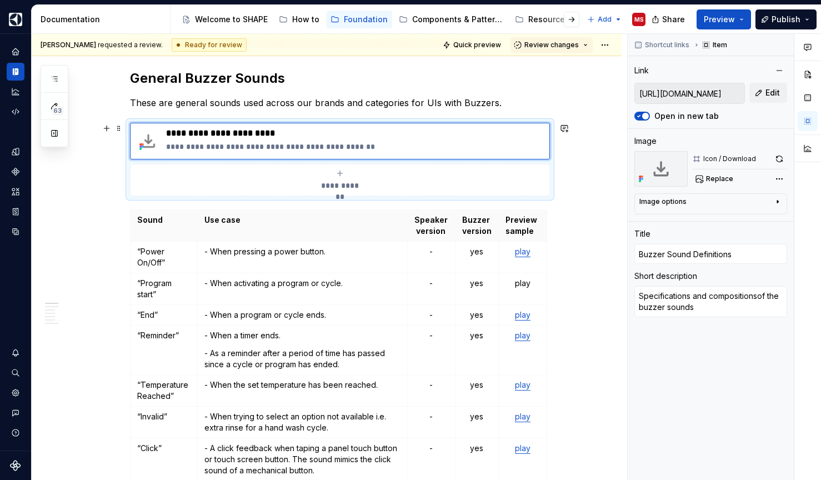
type textarea "Specifications and compositionof the buzzer sounds"
type textarea "*"
type textarea "Specifications and composition of the buzzer sounds"
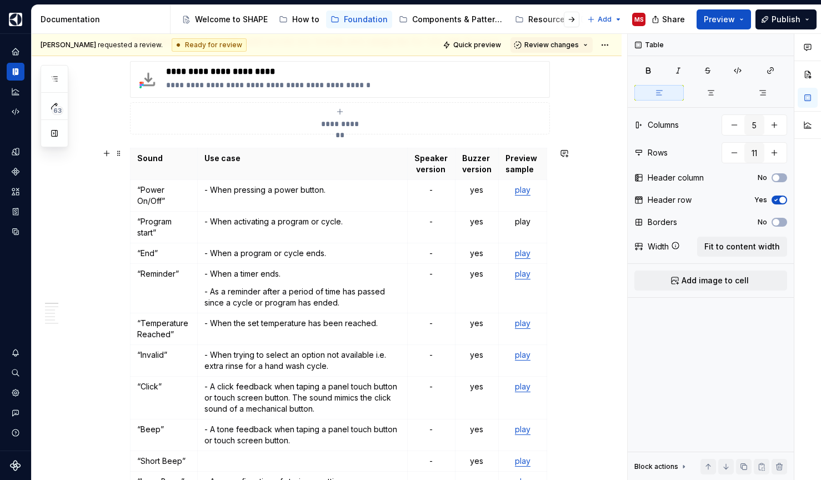
scroll to position [269, 0]
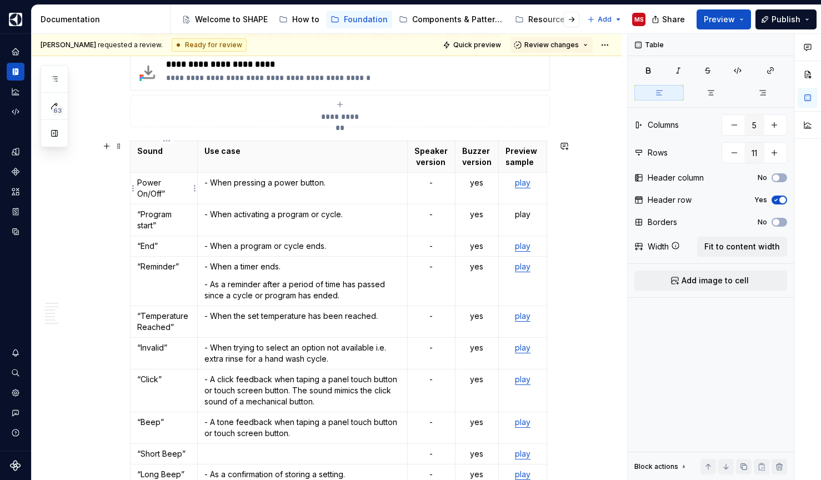
click at [187, 196] on p "Power On/Off”" at bounding box center [163, 188] width 53 height 22
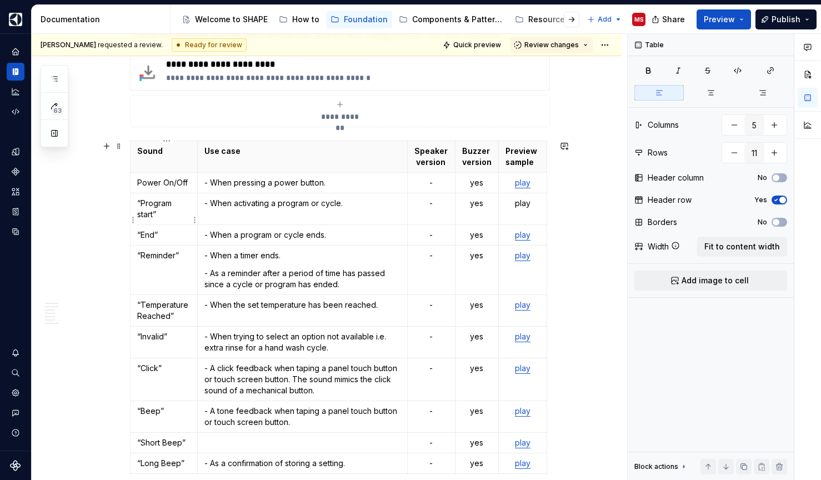
click at [178, 220] on p "“Program start”" at bounding box center [163, 209] width 53 height 22
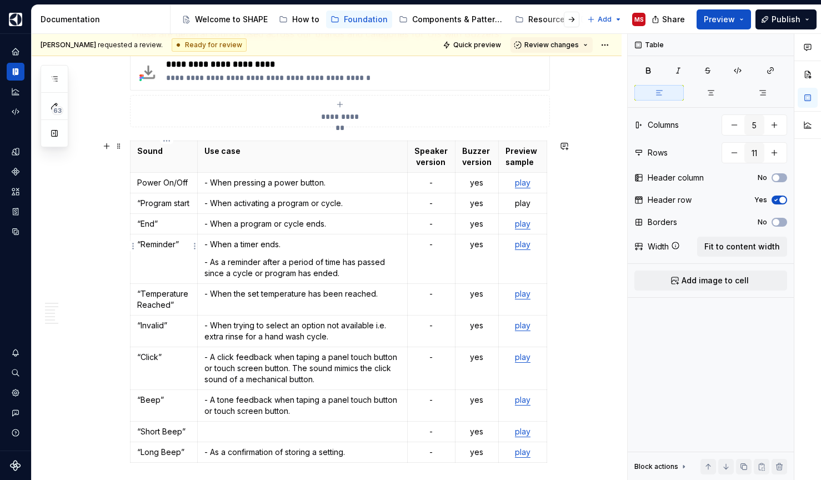
click at [173, 229] on p "“End”" at bounding box center [163, 223] width 53 height 11
click at [187, 250] on p "“Reminder”" at bounding box center [163, 244] width 53 height 11
click at [187, 310] on p "“Temperature Reached”" at bounding box center [163, 299] width 53 height 22
click at [180, 347] on td "“Invalid”" at bounding box center [163, 331] width 67 height 32
click at [177, 363] on p "“Click”" at bounding box center [163, 356] width 53 height 11
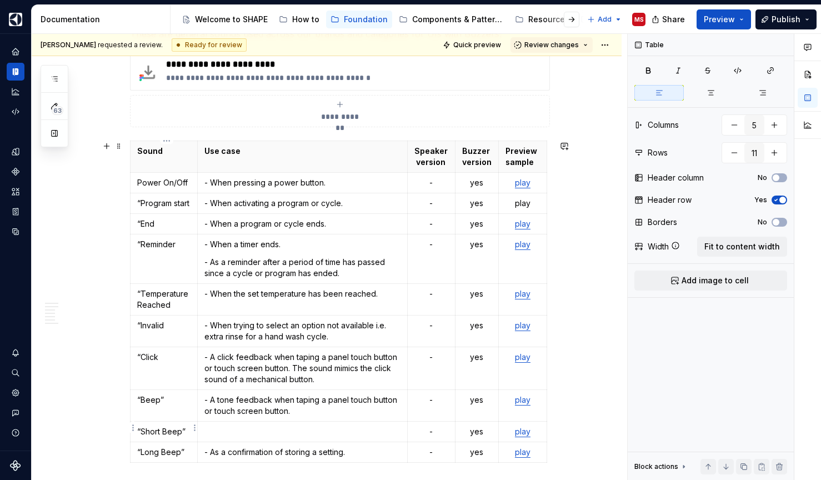
click at [177, 405] on p "“Beep”" at bounding box center [163, 399] width 53 height 11
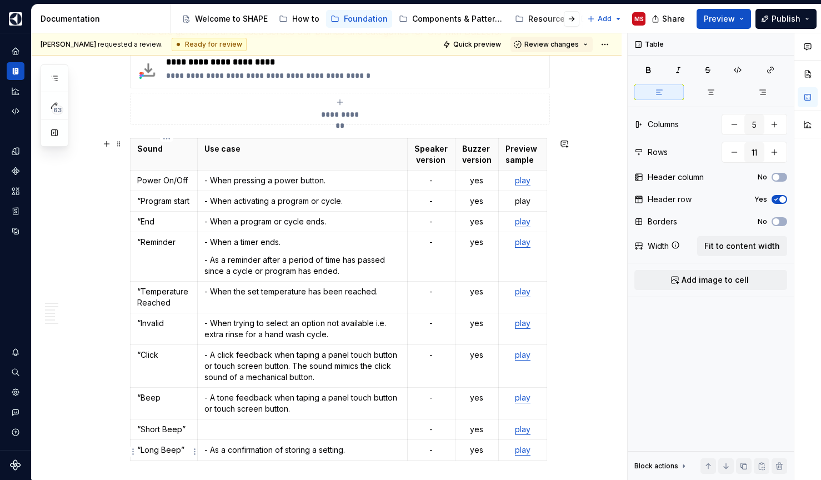
click at [189, 435] on p "“Short Beep”" at bounding box center [163, 429] width 53 height 11
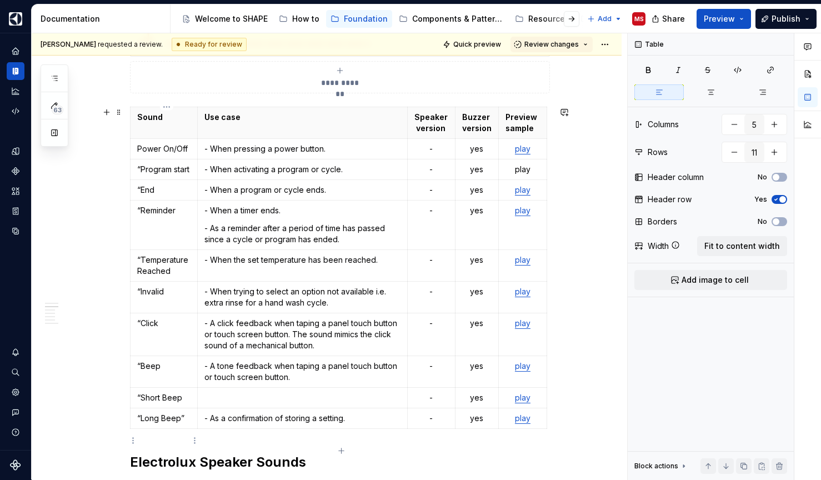
click at [188, 424] on p "“Long Beep”" at bounding box center [163, 418] width 53 height 11
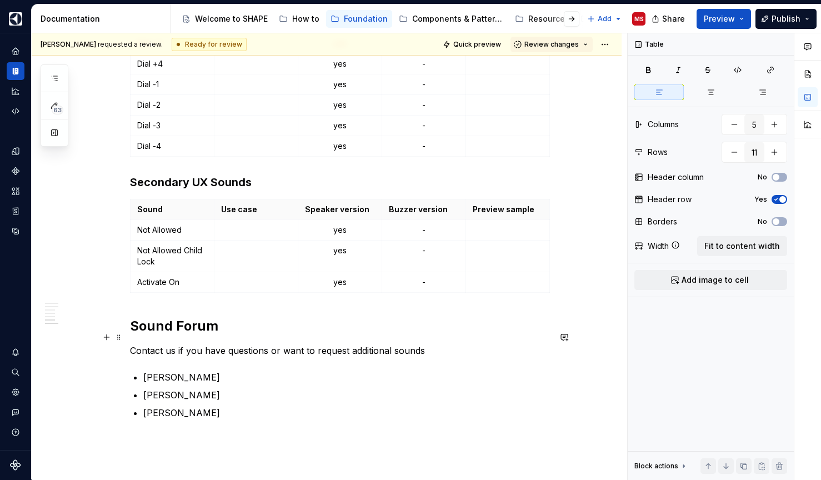
scroll to position [1470, 0]
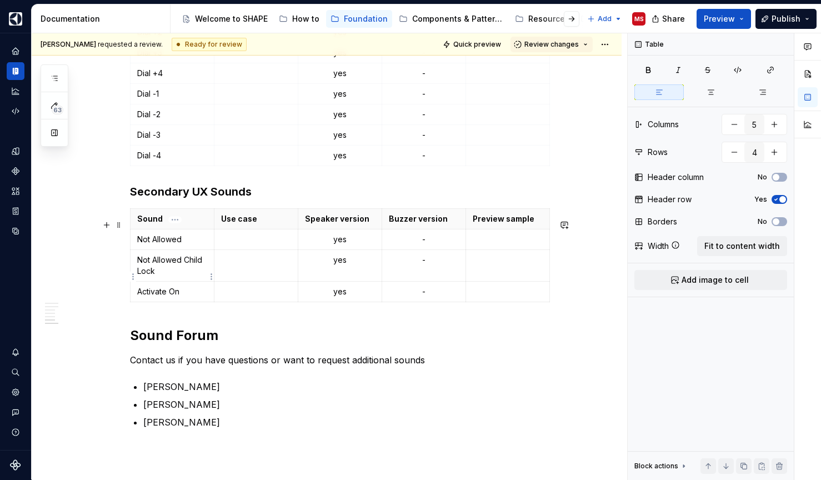
click at [189, 273] on p "Not Allowed Child Lock" at bounding box center [172, 265] width 70 height 22
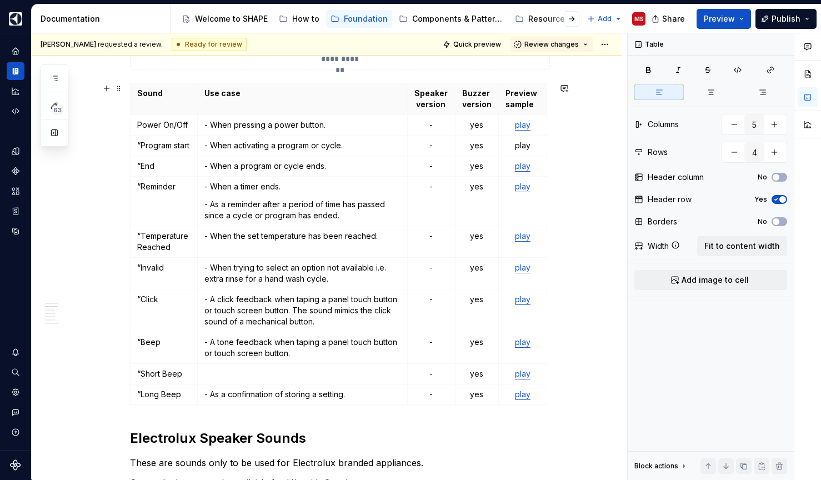
scroll to position [336, 0]
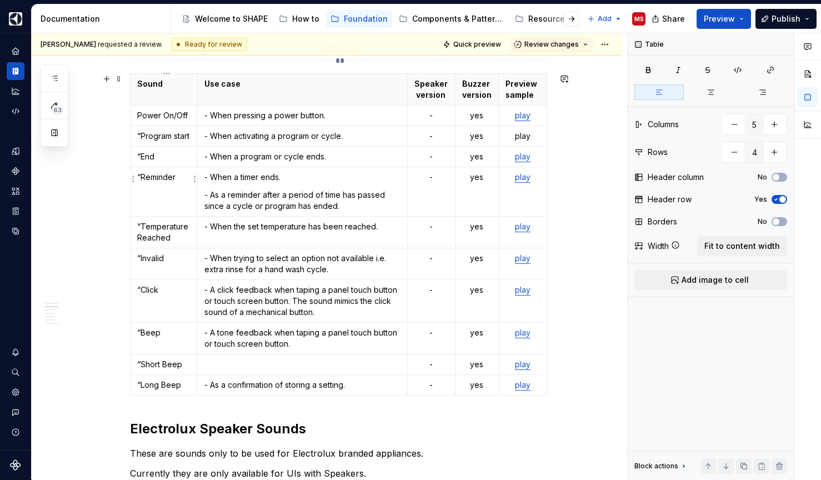
type input "11"
click at [144, 162] on p "“End" at bounding box center [163, 156] width 53 height 11
click at [144, 142] on p "“Program start" at bounding box center [163, 135] width 53 height 11
click at [144, 183] on p "“Reminder" at bounding box center [163, 177] width 53 height 11
click at [145, 238] on p "“Temperature Reached" at bounding box center [163, 232] width 53 height 22
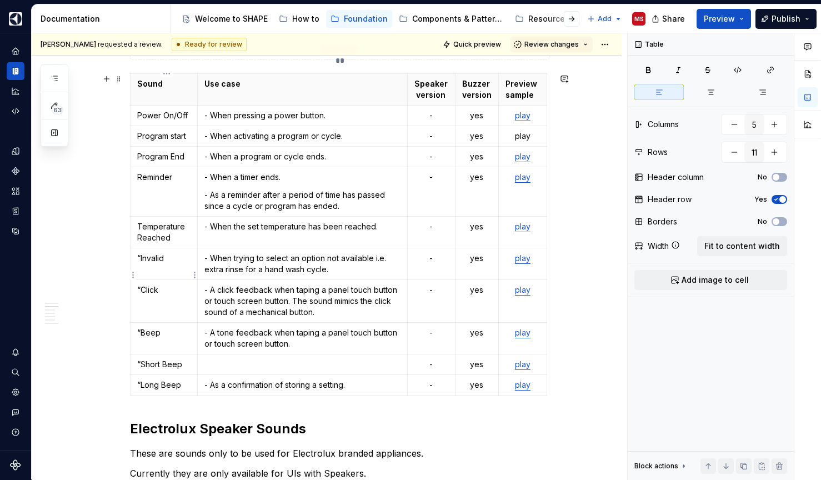
click at [144, 264] on p "“Invalid" at bounding box center [163, 258] width 53 height 11
click at [143, 295] on p "“Click" at bounding box center [163, 289] width 53 height 11
click at [144, 338] on p "“Beep" at bounding box center [163, 332] width 53 height 11
click at [144, 370] on p "“Short Beep" at bounding box center [163, 364] width 53 height 11
click at [144, 390] on p "“Long Beep" at bounding box center [163, 384] width 53 height 11
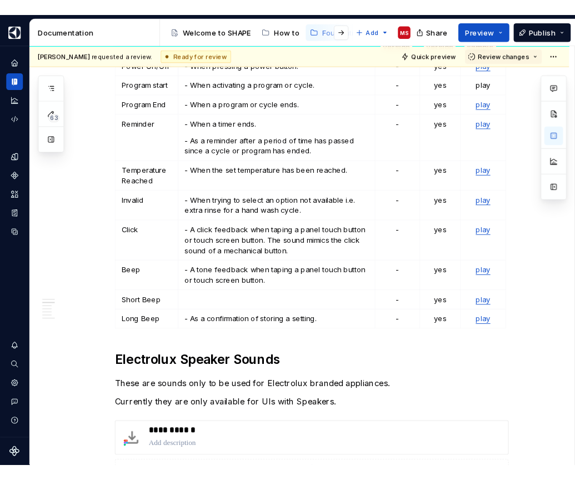
scroll to position [396, 0]
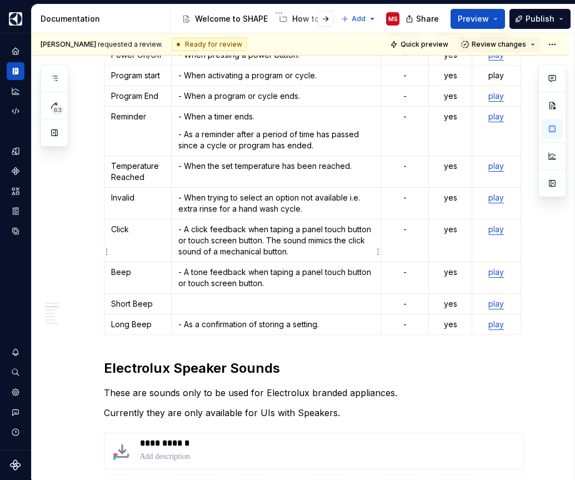
click at [300, 257] on p "- A click feedback when taping a panel touch button or touch screen button. The…" at bounding box center [276, 240] width 196 height 33
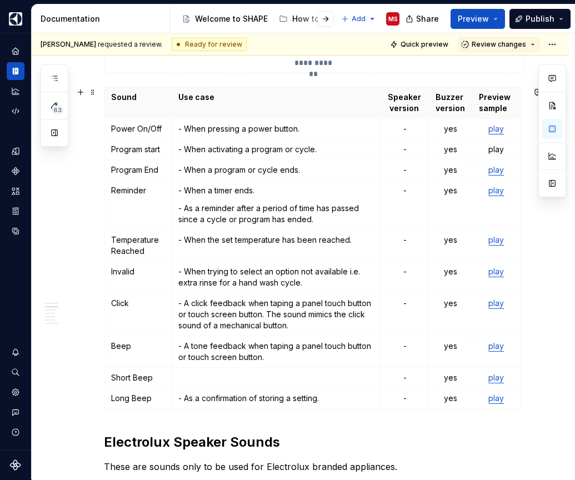
scroll to position [319, 0]
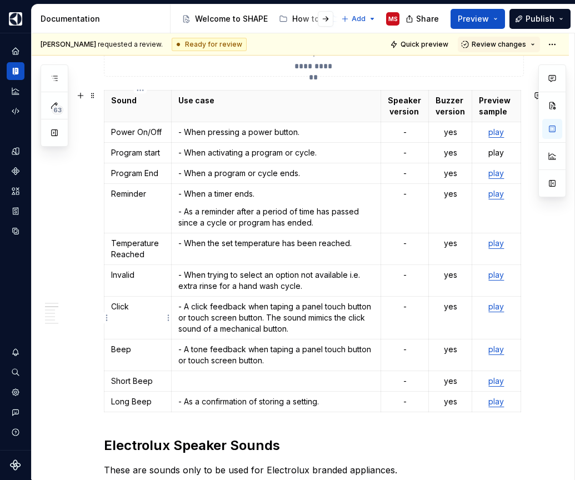
click at [118, 306] on p "Click" at bounding box center [137, 306] width 53 height 11
click at [127, 348] on p "Beep" at bounding box center [137, 349] width 53 height 11
click at [145, 380] on p "Short Beep" at bounding box center [137, 380] width 53 height 11
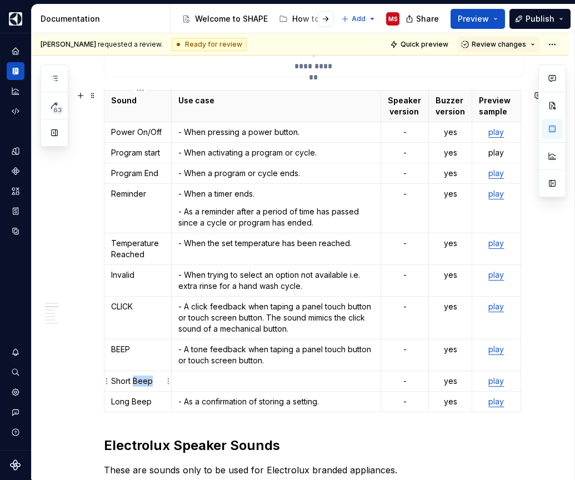
click at [145, 380] on p "Short Beep" at bounding box center [137, 380] width 53 height 11
click at [143, 399] on p "Long Beep" at bounding box center [137, 401] width 53 height 11
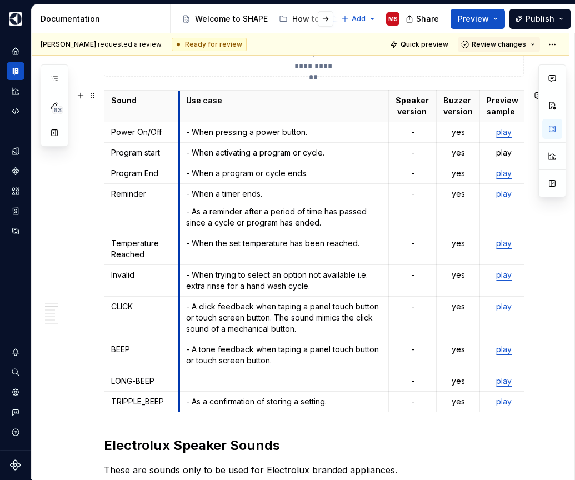
drag, startPoint x: 173, startPoint y: 99, endPoint x: 180, endPoint y: 99, distance: 7.8
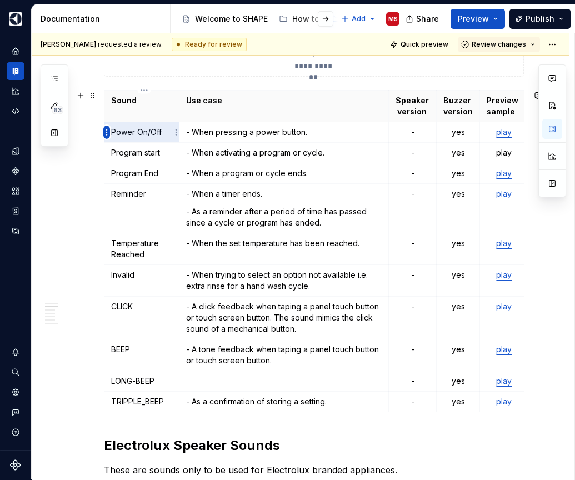
drag, startPoint x: 166, startPoint y: 134, endPoint x: 104, endPoint y: 132, distance: 62.2
click at [104, 132] on body "SHAPE Design System MS Dataset APPLIANCE Documentation Accessibility guide for …" at bounding box center [287, 240] width 575 height 480
click at [143, 130] on p "Power On/Off" at bounding box center [141, 132] width 61 height 11
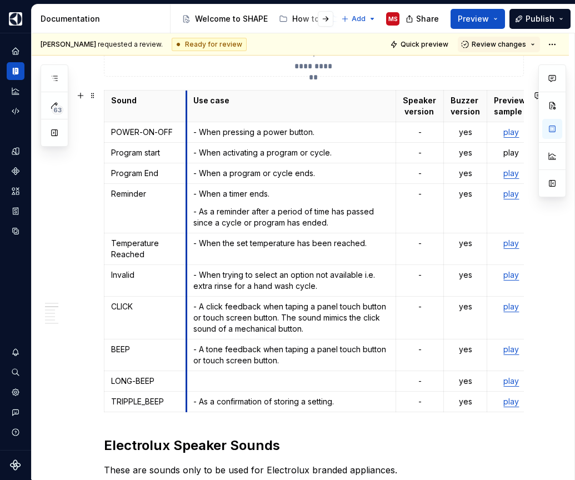
drag, startPoint x: 182, startPoint y: 95, endPoint x: 189, endPoint y: 94, distance: 7.2
click at [189, 94] on th "Use case" at bounding box center [291, 106] width 210 height 32
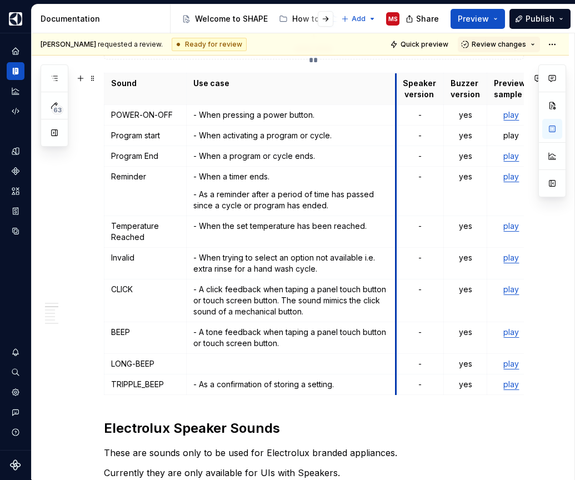
scroll to position [338, 0]
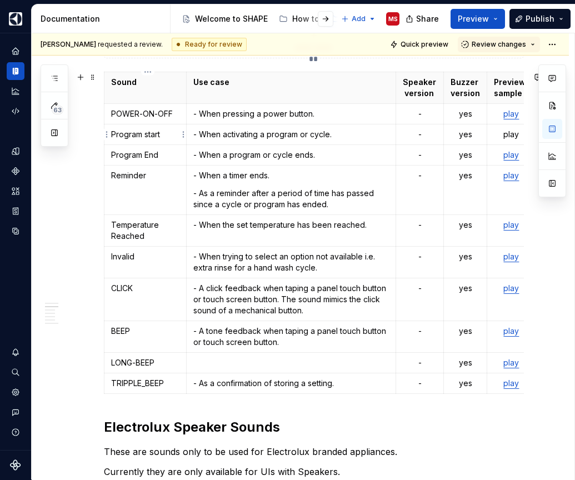
click at [131, 134] on p "Program start" at bounding box center [145, 134] width 68 height 11
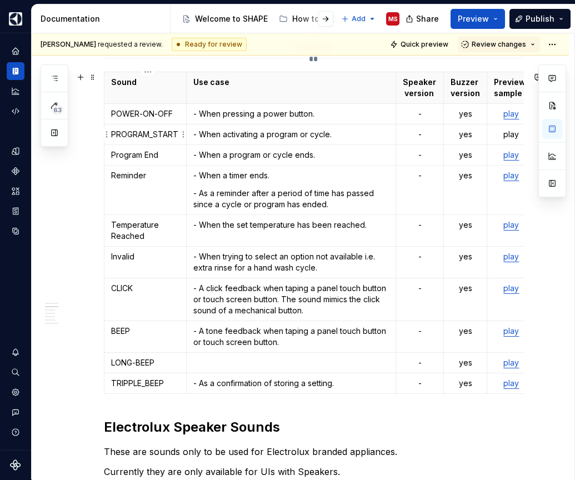
click at [156, 136] on p "PROGRAM_START" at bounding box center [145, 134] width 68 height 11
click at [150, 156] on p "Program End" at bounding box center [145, 154] width 68 height 11
click at [137, 176] on p "Reminder" at bounding box center [145, 175] width 68 height 11
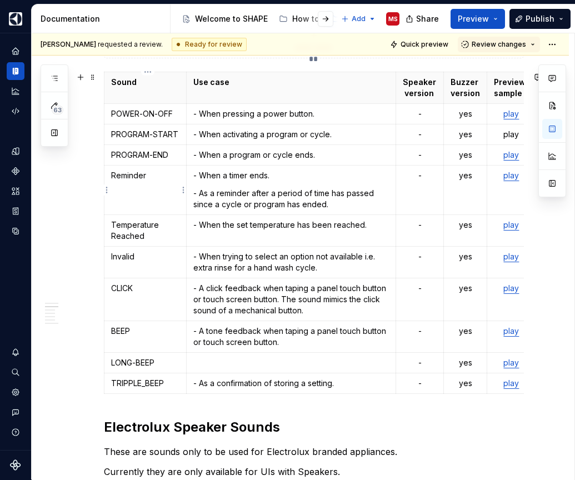
click at [137, 176] on p "Reminder" at bounding box center [145, 175] width 68 height 11
drag, startPoint x: 153, startPoint y: 237, endPoint x: 106, endPoint y: 224, distance: 48.2
click at [106, 224] on body "SHAPE Design System MS Dataset APPLIANCE Documentation Accessibility guide for …" at bounding box center [287, 240] width 575 height 480
click at [173, 224] on p "TEMPERATURE_REACHED" at bounding box center [145, 230] width 68 height 22
click at [158, 270] on td "Invalid" at bounding box center [145, 263] width 82 height 32
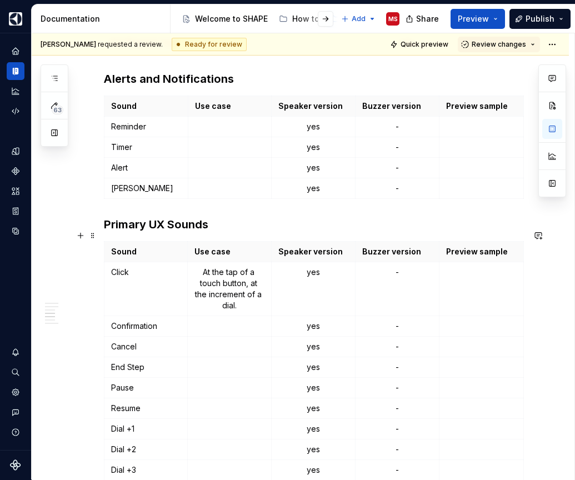
scroll to position [1054, 0]
click at [154, 340] on p "Cancel" at bounding box center [146, 345] width 70 height 11
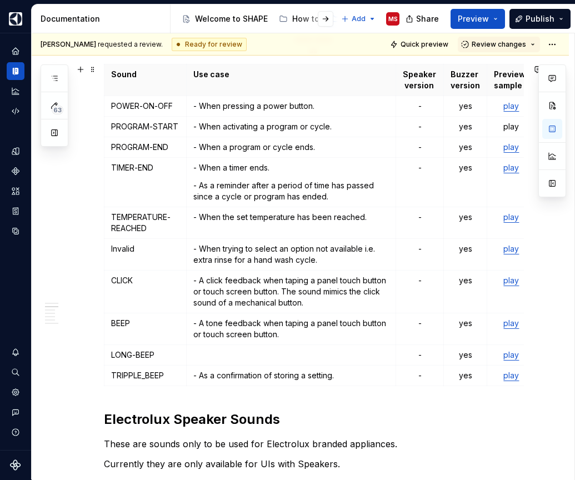
scroll to position [346, 0]
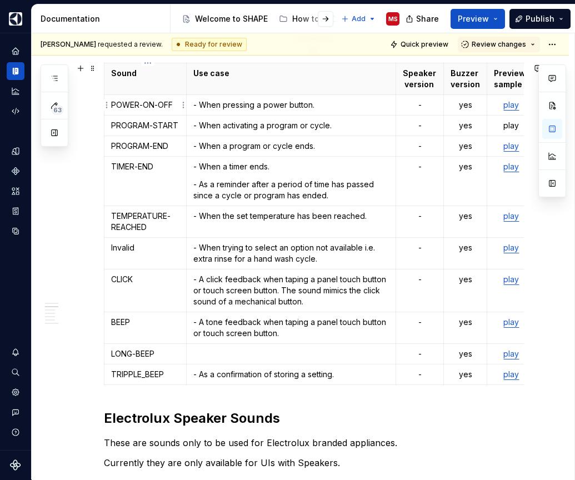
click at [133, 107] on p "POWER-ON-OFF" at bounding box center [145, 104] width 68 height 11
click at [148, 125] on p "PROGRAM-START" at bounding box center [145, 125] width 68 height 11
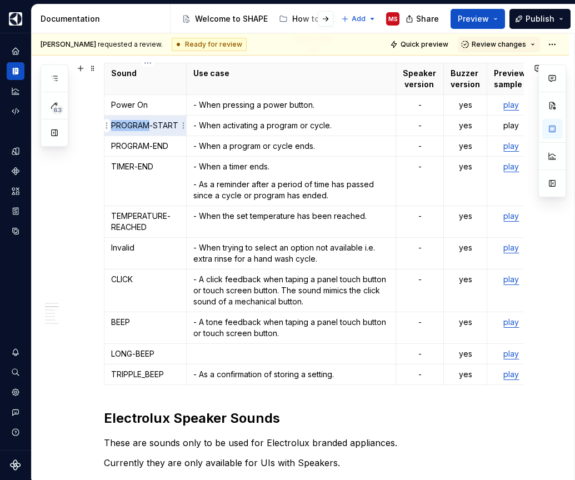
click at [148, 125] on p "PROGRAM-START" at bounding box center [145, 125] width 68 height 11
click at [149, 142] on p "PROGRAM-END" at bounding box center [145, 145] width 68 height 11
click at [170, 168] on p "TIMER-END" at bounding box center [145, 166] width 68 height 11
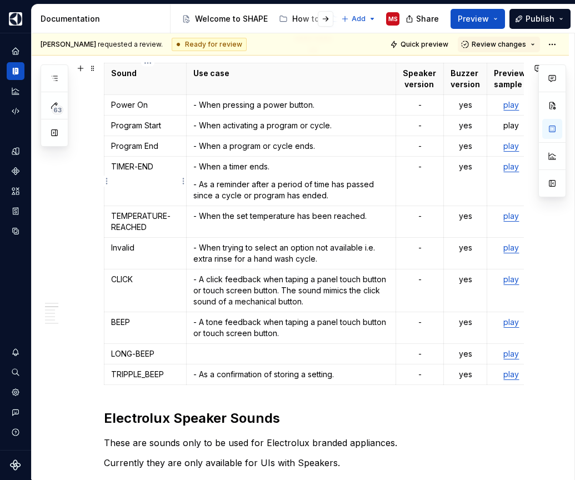
click at [160, 162] on p "TIMER-END" at bounding box center [145, 166] width 68 height 11
click at [163, 230] on p "TEMPERATURE-REACHED" at bounding box center [145, 221] width 68 height 22
drag, startPoint x: 163, startPoint y: 168, endPoint x: 115, endPoint y: 166, distance: 47.8
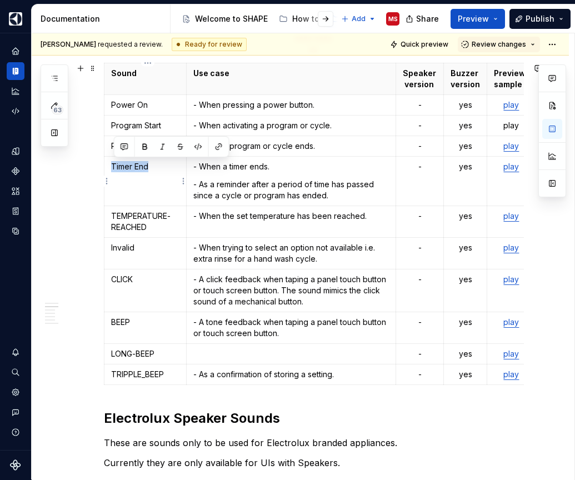
click at [115, 166] on p "Timer End" at bounding box center [145, 166] width 68 height 11
click at [170, 147] on p "Program End" at bounding box center [145, 145] width 68 height 11
click at [147, 168] on p at bounding box center [145, 166] width 68 height 11
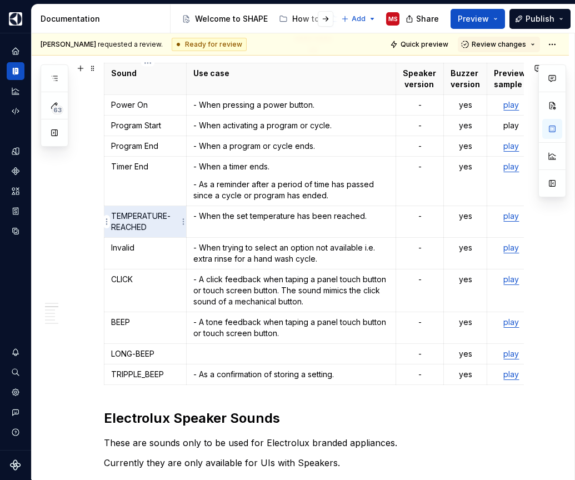
drag, startPoint x: 159, startPoint y: 229, endPoint x: 115, endPoint y: 217, distance: 46.1
click at [115, 217] on p "TEMPERATURE-REACHED" at bounding box center [145, 221] width 68 height 22
click at [149, 251] on p "Invalid" at bounding box center [145, 247] width 68 height 11
click at [160, 274] on p "CLICK" at bounding box center [145, 279] width 68 height 11
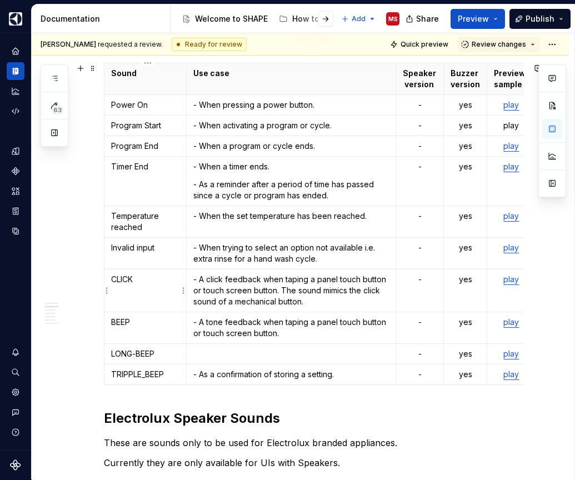
click at [128, 278] on p "CLICK" at bounding box center [145, 279] width 68 height 11
click at [125, 320] on p "BEEP" at bounding box center [145, 321] width 68 height 11
click at [147, 350] on p "LONG-BEEP" at bounding box center [145, 353] width 68 height 11
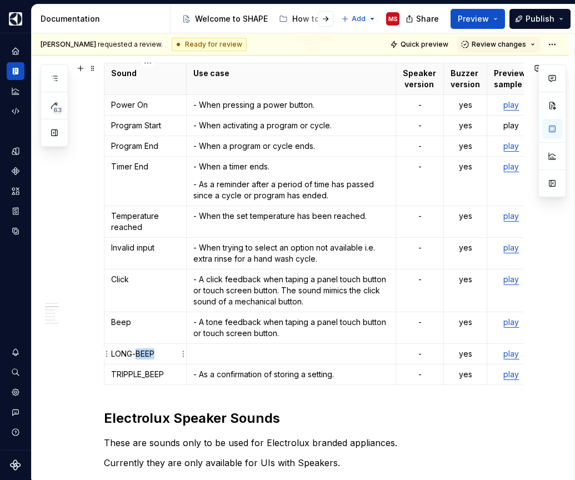
click at [147, 350] on p "LONG-BEEP" at bounding box center [145, 353] width 68 height 11
click at [144, 377] on p "TRIPPLE_BEEP" at bounding box center [145, 374] width 68 height 11
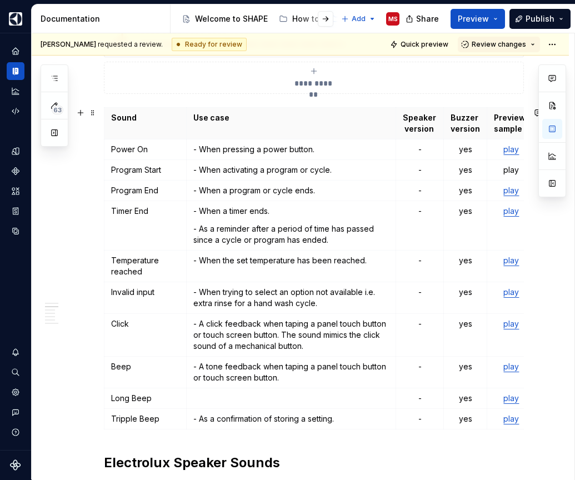
scroll to position [297, 0]
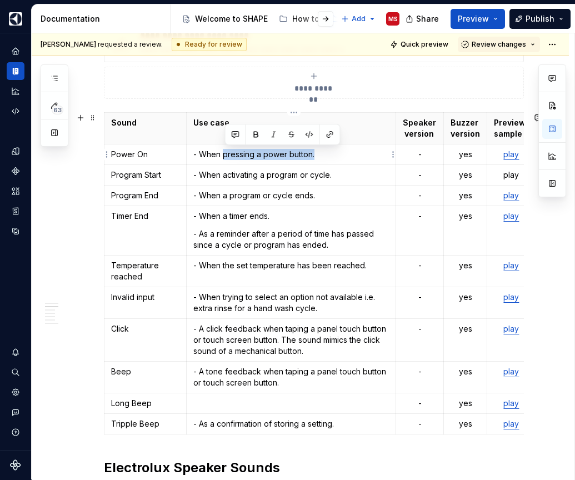
drag, startPoint x: 318, startPoint y: 158, endPoint x: 224, endPoint y: 152, distance: 94.0
click at [224, 152] on p "- When pressing a power button." at bounding box center [291, 154] width 196 height 11
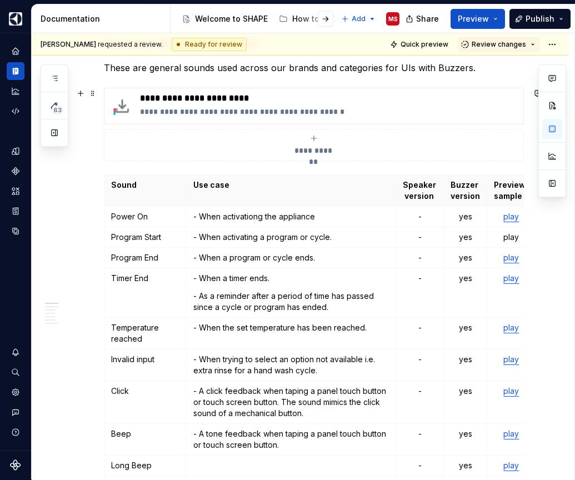
scroll to position [289, 0]
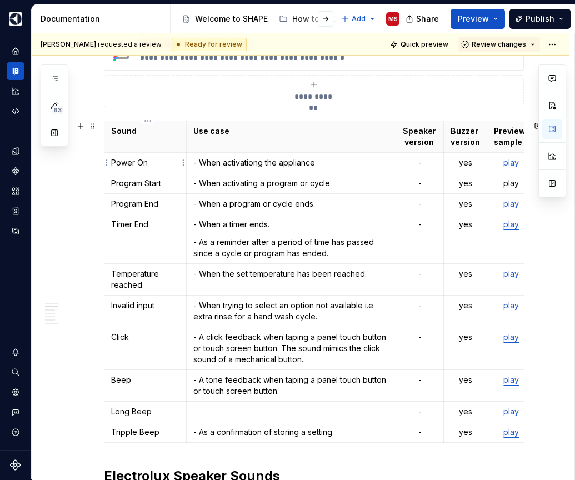
click at [164, 161] on p "Power On" at bounding box center [145, 162] width 68 height 11
click at [338, 166] on p "- When activationg the appliance" at bounding box center [291, 162] width 196 height 11
click at [263, 162] on p "- When activationg the appliance" at bounding box center [291, 162] width 196 height 11
click at [351, 165] on p "- When activating the appliance" at bounding box center [291, 162] width 196 height 11
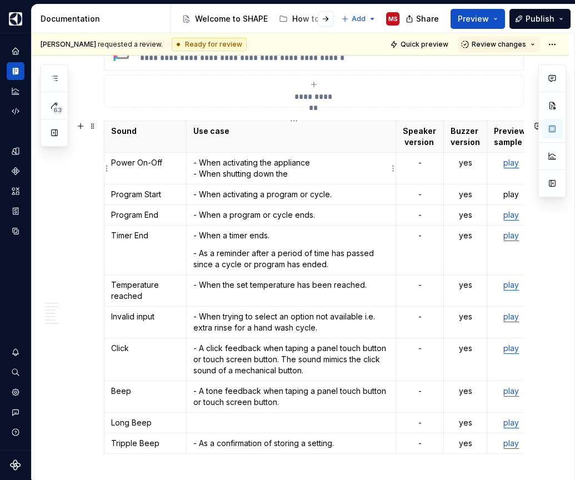
click at [264, 160] on p "- When activating the appliance - When shutting down the" at bounding box center [291, 168] width 196 height 22
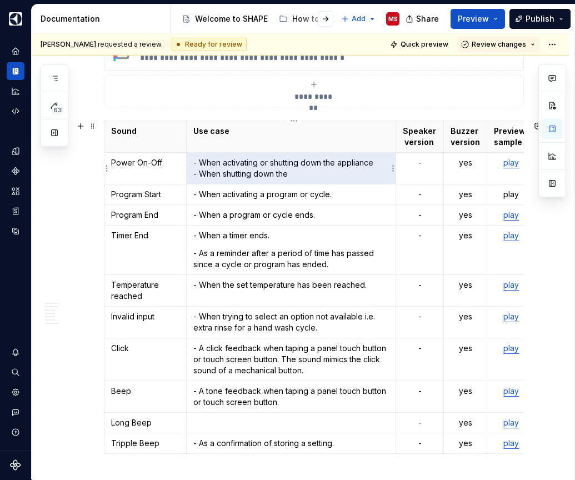
drag, startPoint x: 304, startPoint y: 175, endPoint x: 204, endPoint y: 175, distance: 100.5
click at [204, 175] on p "- When activating or shutting down the appliance - When shutting down the" at bounding box center [291, 168] width 196 height 22
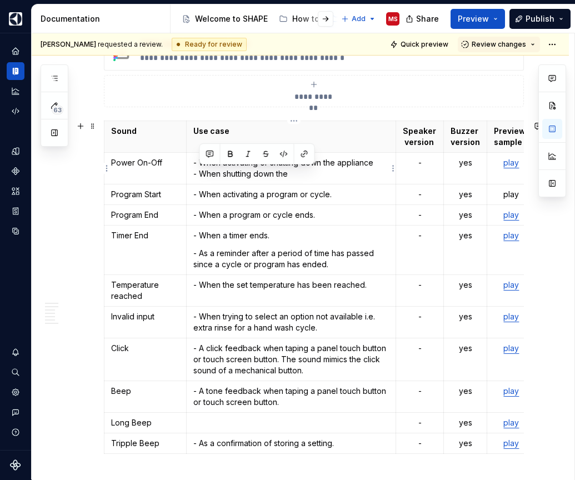
drag, startPoint x: 299, startPoint y: 178, endPoint x: 198, endPoint y: 174, distance: 100.6
click at [198, 174] on p "- When activating or shutting down the appliance - When shutting down the" at bounding box center [291, 168] width 196 height 22
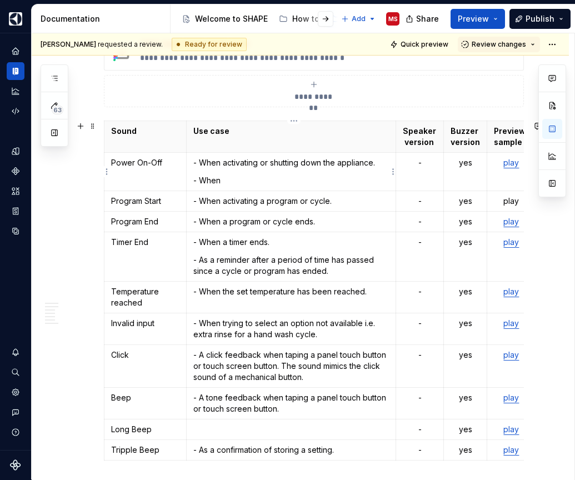
click at [240, 164] on p "- When activating or shutting down the appliance." at bounding box center [291, 162] width 196 height 11
click at [248, 180] on p "- When" at bounding box center [291, 180] width 196 height 11
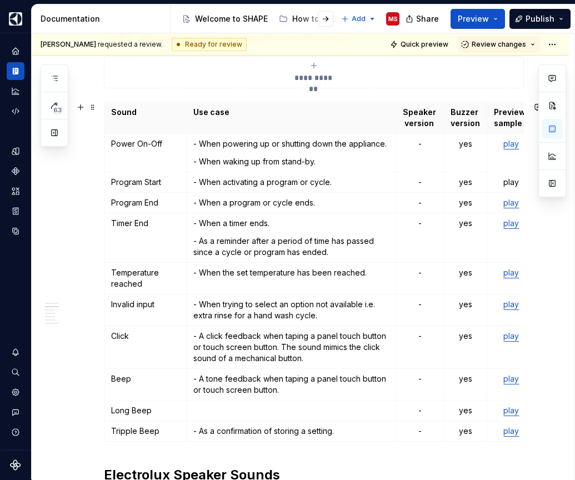
scroll to position [307, 0]
click at [106, 277] on html "SHAPE Design System MS Dataset APPLIANCE Documentation Accessibility guide for …" at bounding box center [287, 240] width 575 height 480
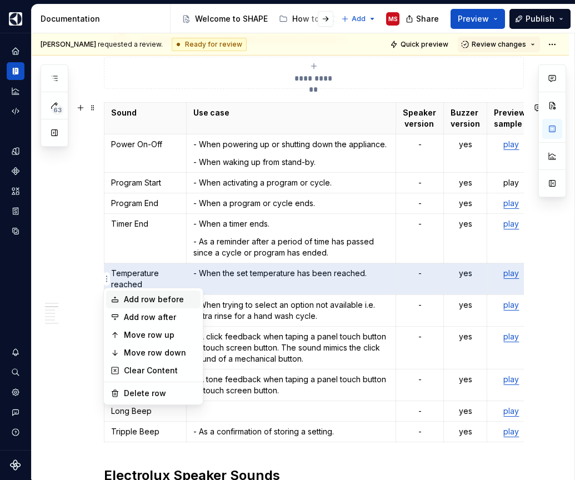
click at [122, 301] on div "Add row before" at bounding box center [153, 299] width 94 height 18
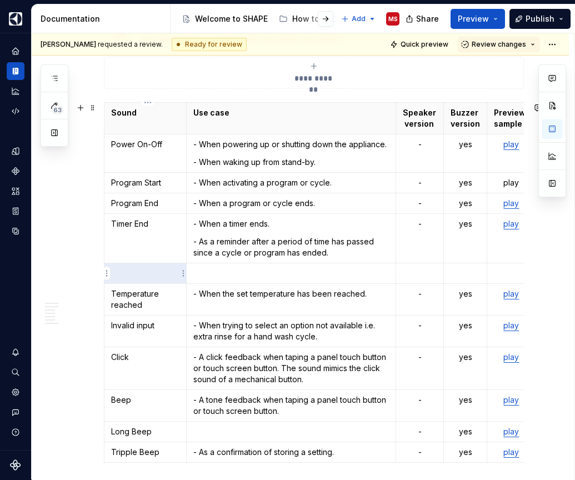
click at [139, 274] on p at bounding box center [145, 273] width 68 height 11
click at [227, 304] on td "- When the set temperature has been reached." at bounding box center [291, 300] width 210 height 32
click at [160, 275] on p at bounding box center [145, 273] width 68 height 11
click at [119, 294] on p "Temperature reached" at bounding box center [145, 299] width 68 height 22
click at [107, 297] on html "SHAPE Design System MS Dataset APPLIANCE Documentation Accessibility guide for …" at bounding box center [287, 240] width 575 height 480
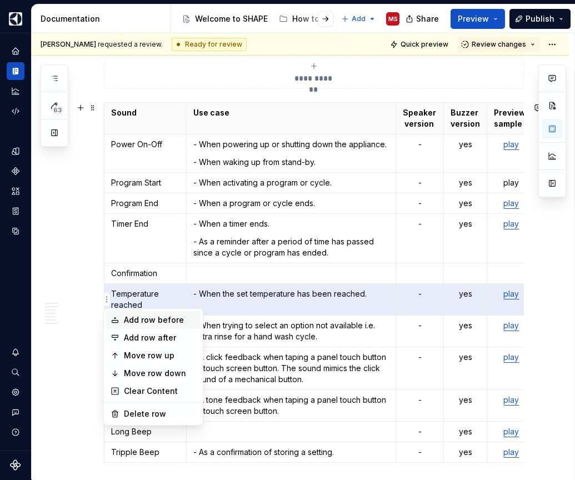
click at [151, 322] on div "Add row before" at bounding box center [160, 319] width 72 height 11
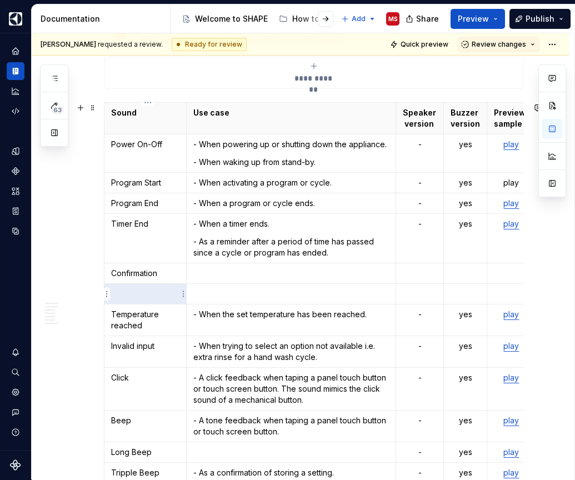
click at [153, 293] on p at bounding box center [145, 293] width 68 height 11
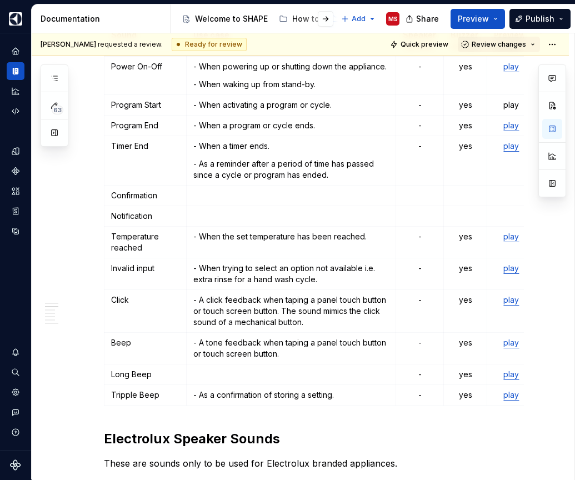
scroll to position [393, 0]
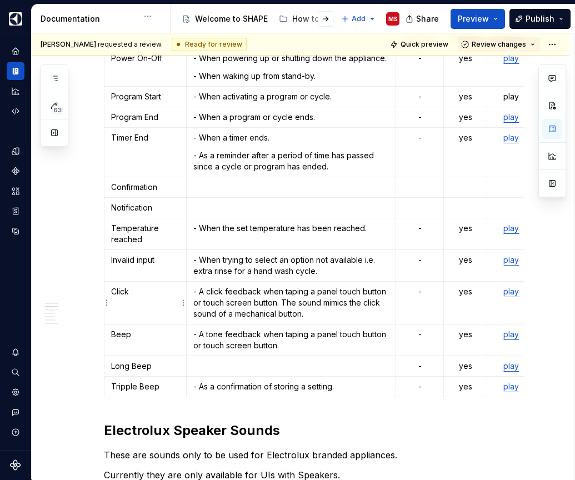
click at [114, 291] on p "Click" at bounding box center [145, 291] width 68 height 11
click at [125, 333] on p "Beep" at bounding box center [145, 334] width 68 height 11
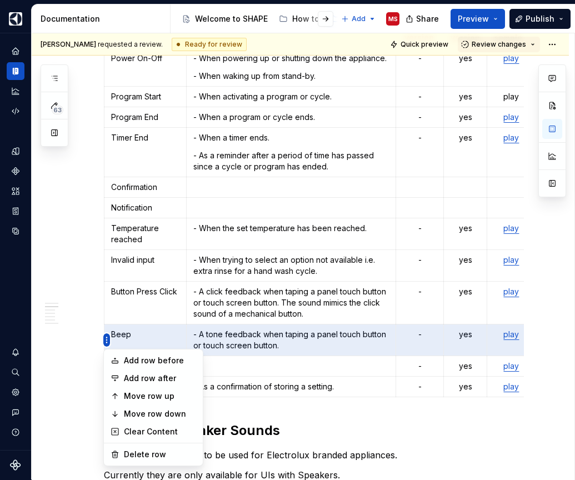
click at [109, 338] on html "SHAPE Design System MS Dataset APPLIANCE Documentation Accessibility guide for …" at bounding box center [287, 240] width 575 height 480
click at [133, 361] on div "Add row before" at bounding box center [160, 360] width 72 height 11
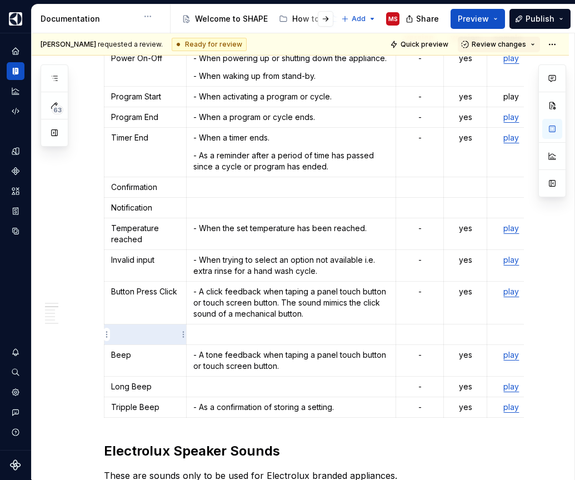
click at [136, 334] on p at bounding box center [145, 334] width 68 height 11
click at [163, 355] on p "Beep" at bounding box center [145, 354] width 68 height 11
click at [278, 360] on p "- A tone feedback when taping a panel touch button or touch screen button." at bounding box center [291, 360] width 196 height 22
drag, startPoint x: 263, startPoint y: 352, endPoint x: 291, endPoint y: 363, distance: 30.2
click at [291, 363] on p "- A tone feedback when taping a panel touch button or touch screen button." at bounding box center [291, 360] width 196 height 22
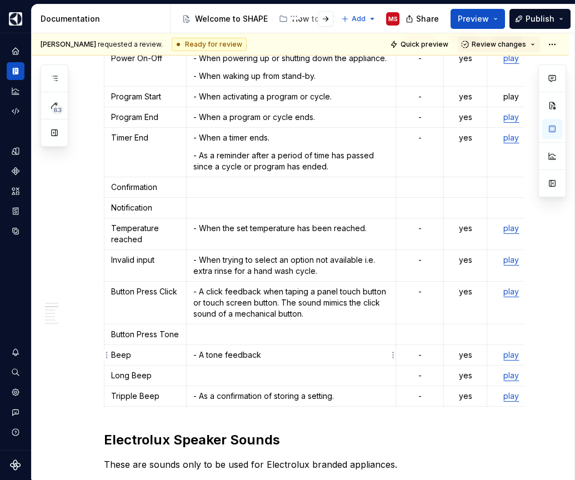
click at [209, 354] on p "- A tone feedback" at bounding box center [291, 354] width 196 height 11
click at [274, 353] on p "- A general tone feedback" at bounding box center [291, 354] width 196 height 11
drag, startPoint x: 240, startPoint y: 356, endPoint x: 336, endPoint y: 359, distance: 96.1
click at [336, 359] on p "- A general single beep. Can be used" at bounding box center [291, 354] width 196 height 11
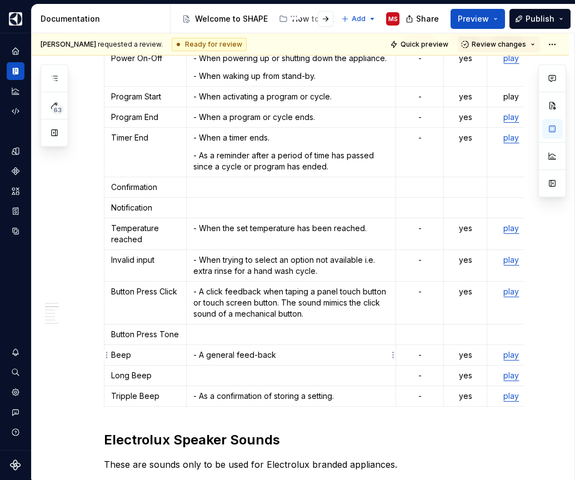
click at [238, 355] on p "- A general feed-back" at bounding box center [291, 354] width 196 height 11
click at [323, 356] on p "- A general sound feed-back" at bounding box center [291, 354] width 196 height 11
drag, startPoint x: 211, startPoint y: 354, endPoint x: 263, endPoint y: 353, distance: 52.2
click at [263, 353] on p "- A general sound feed-back" at bounding box center [291, 354] width 196 height 11
click at [315, 356] on p "- A general sound feed-back" at bounding box center [291, 354] width 196 height 11
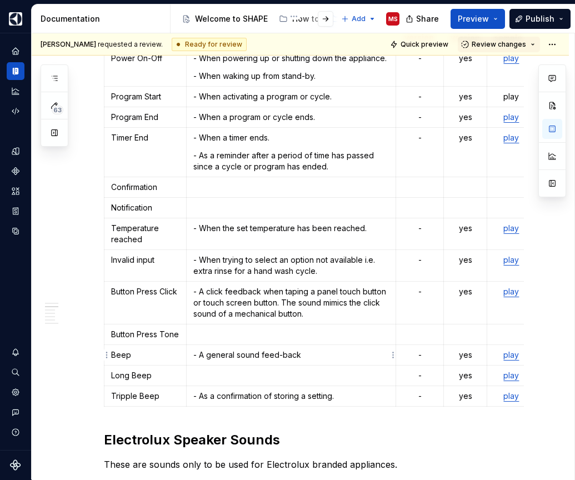
click at [240, 355] on p "- A general sound feed-back" at bounding box center [291, 354] width 196 height 11
drag, startPoint x: 285, startPoint y: 354, endPoint x: 344, endPoint y: 354, distance: 58.9
click at [338, 354] on p "- A general short sound feed-back" at bounding box center [291, 354] width 196 height 11
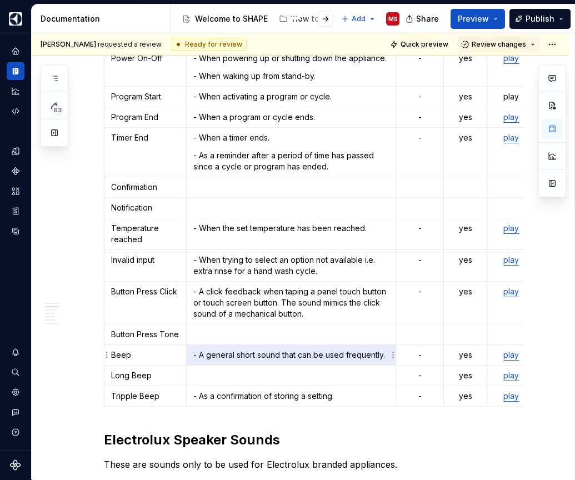
drag, startPoint x: 195, startPoint y: 354, endPoint x: 389, endPoint y: 355, distance: 193.2
click at [389, 355] on p "- A general short sound that can be used frequently." at bounding box center [291, 354] width 196 height 11
click at [315, 369] on td at bounding box center [291, 375] width 210 height 21
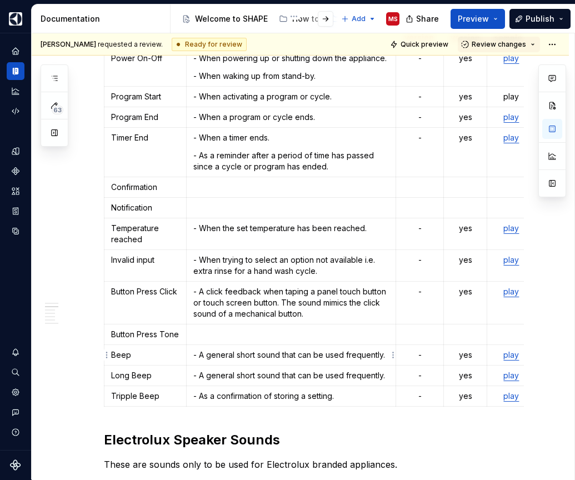
click at [224, 355] on p "- A general short sound that can be used frequently." at bounding box center [291, 354] width 196 height 11
click at [218, 377] on p "- A general short sound that can be used frequently." at bounding box center [291, 375] width 196 height 11
click at [250, 377] on p "- A generic short sound that can be used frequently." at bounding box center [291, 375] width 196 height 11
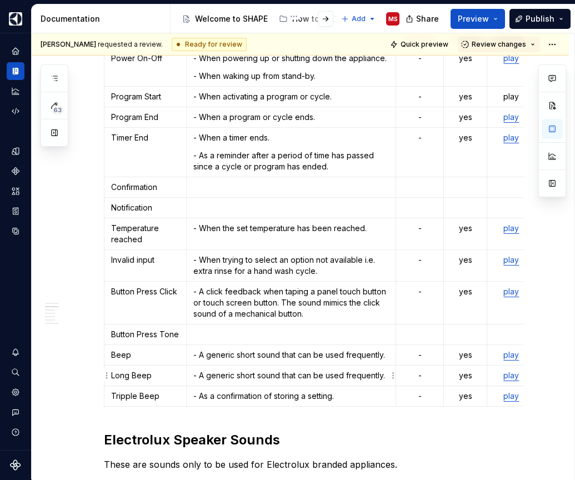
click at [250, 377] on p "- A generic short sound that can be used frequently." at bounding box center [291, 375] width 196 height 11
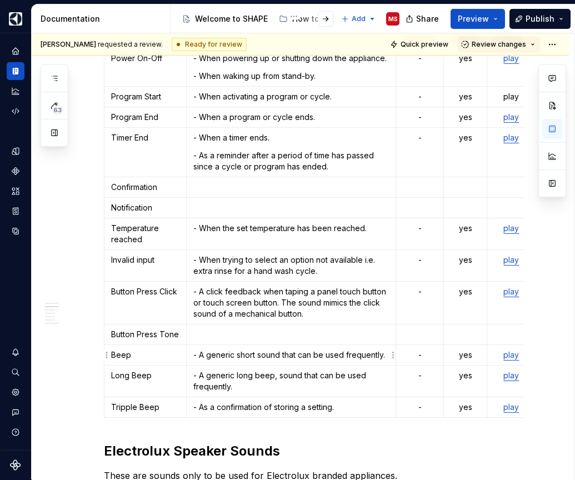
click at [269, 356] on p "- A generic short sound that can be used frequently." at bounding box center [291, 354] width 196 height 11
click at [385, 355] on p "- A generic short beep, that can be used frequently." at bounding box center [291, 354] width 196 height 11
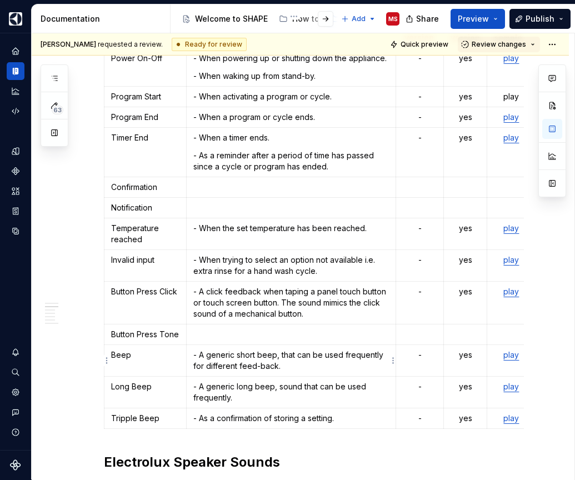
click at [341, 369] on p "- A generic short beep, that can be used frequently for different feed-back." at bounding box center [291, 360] width 196 height 22
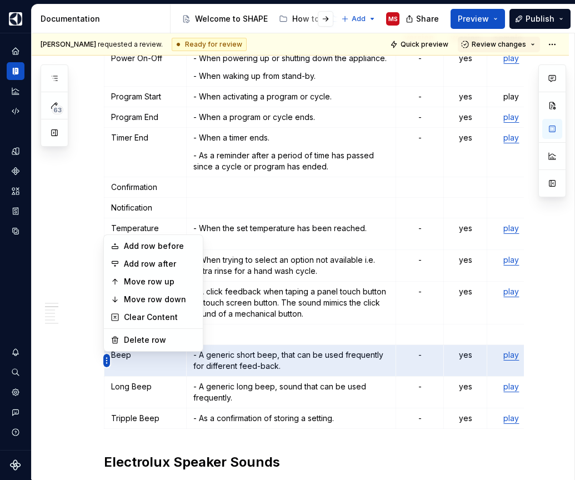
click at [104, 358] on html "SHAPE Design System MS Dataset APPLIANCE Documentation Accessibility guide for …" at bounding box center [287, 240] width 575 height 480
click at [130, 342] on div "Delete row" at bounding box center [160, 339] width 72 height 11
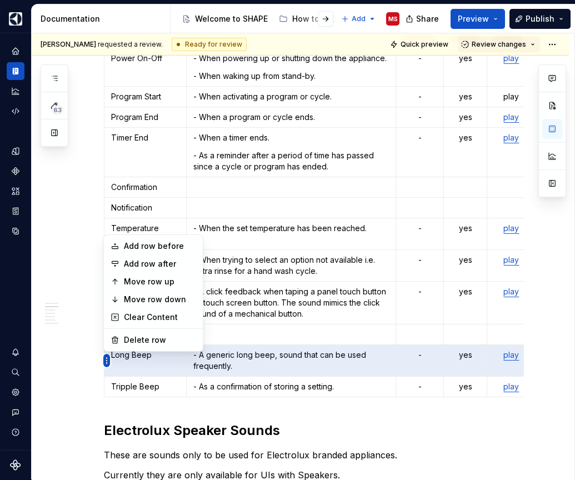
click at [107, 361] on html "SHAPE Design System MS Dataset APPLIANCE Documentation Accessibility guide for …" at bounding box center [287, 240] width 575 height 480
click at [133, 341] on div "Delete row" at bounding box center [160, 339] width 72 height 11
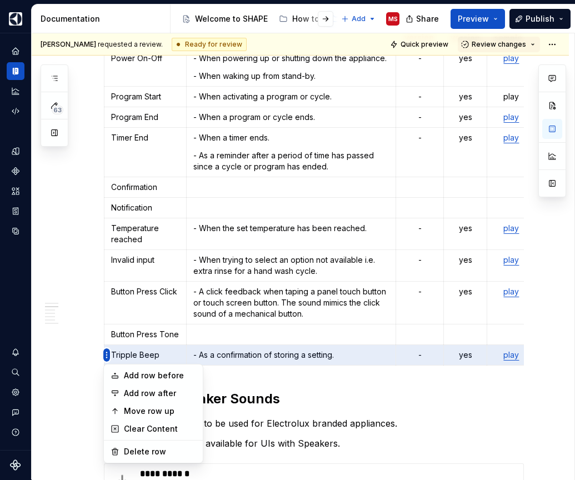
click at [109, 355] on html "SHAPE Design System MS Dataset APPLIANCE Documentation Accessibility guide for …" at bounding box center [287, 240] width 575 height 480
click at [134, 452] on div "Delete row" at bounding box center [160, 451] width 72 height 11
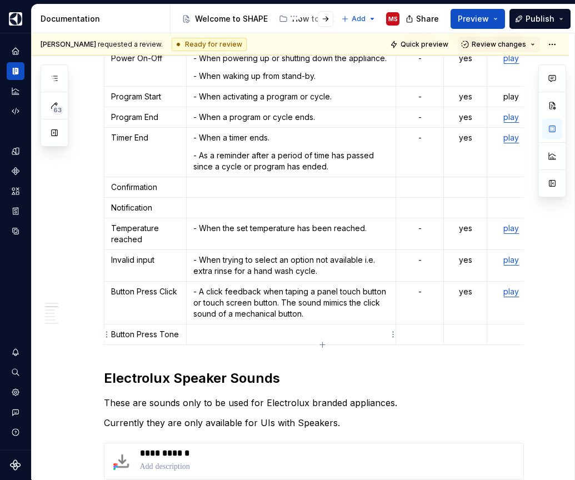
click at [244, 335] on p at bounding box center [291, 334] width 196 height 11
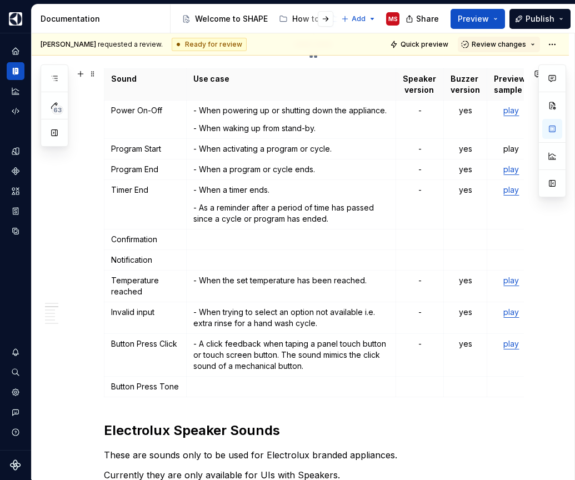
scroll to position [342, 0]
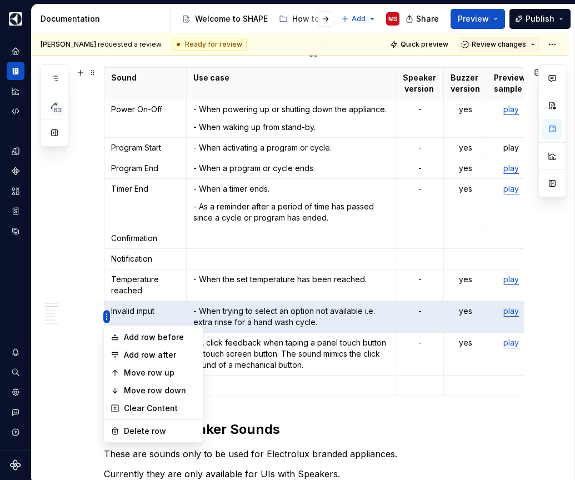
click at [107, 318] on html "SHAPE Design System MS Dataset APPLIANCE Documentation Accessibility guide for …" at bounding box center [287, 240] width 575 height 480
click at [132, 355] on div "Add row after" at bounding box center [160, 354] width 72 height 11
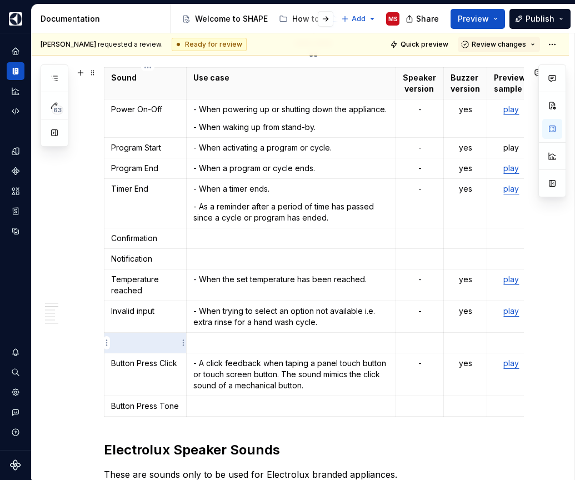
click at [145, 336] on td at bounding box center [145, 343] width 82 height 21
click at [138, 346] on p at bounding box center [145, 342] width 68 height 11
click at [129, 366] on p "Button Press Click" at bounding box center [145, 363] width 68 height 11
click at [126, 404] on p "Button Press Tone" at bounding box center [145, 405] width 68 height 11
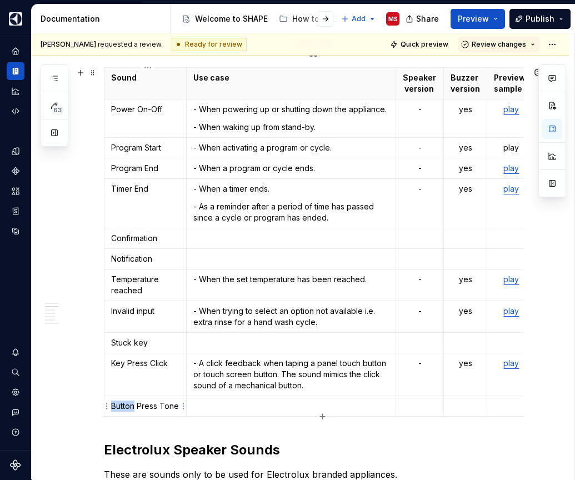
click at [126, 404] on p "Button Press Tone" at bounding box center [145, 405] width 68 height 11
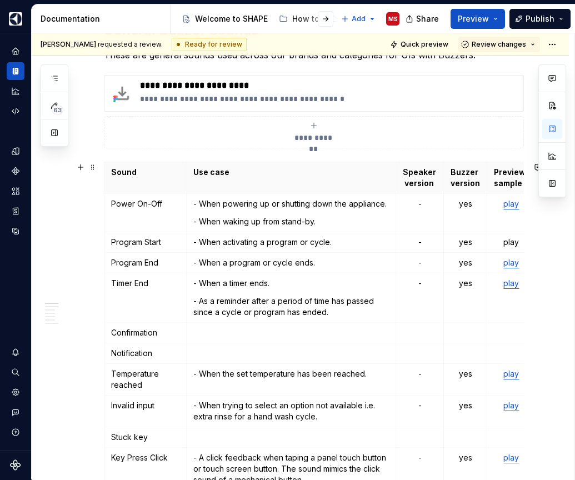
scroll to position [247, 0]
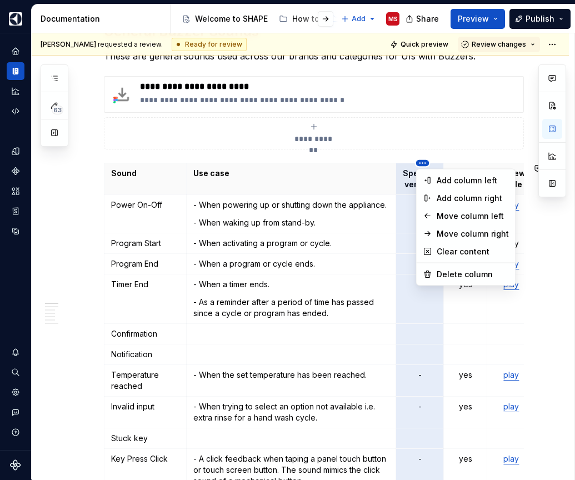
click at [421, 159] on html "SHAPE Design System MS Dataset APPLIANCE Documentation Accessibility guide for …" at bounding box center [287, 240] width 575 height 480
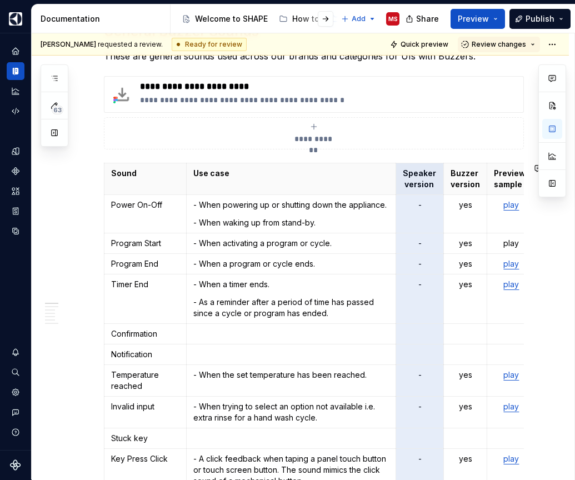
click at [386, 346] on html "SHAPE Design System MS Dataset APPLIANCE Documentation Accessibility guide for …" at bounding box center [287, 240] width 575 height 480
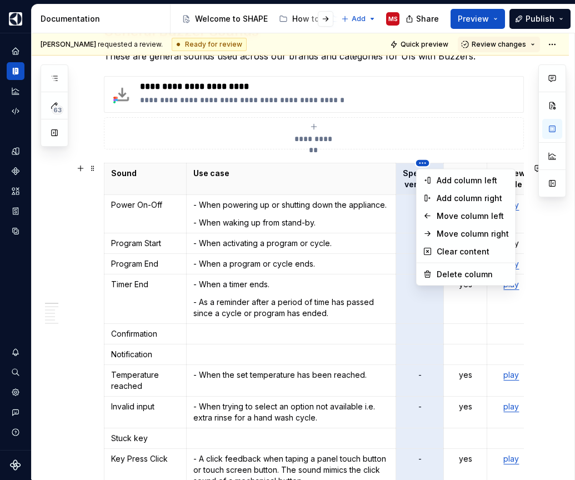
click at [421, 164] on html "SHAPE Design System MS Dataset APPLIANCE Documentation Accessibility guide for …" at bounding box center [287, 240] width 575 height 480
click at [445, 276] on div "Delete column" at bounding box center [472, 274] width 72 height 11
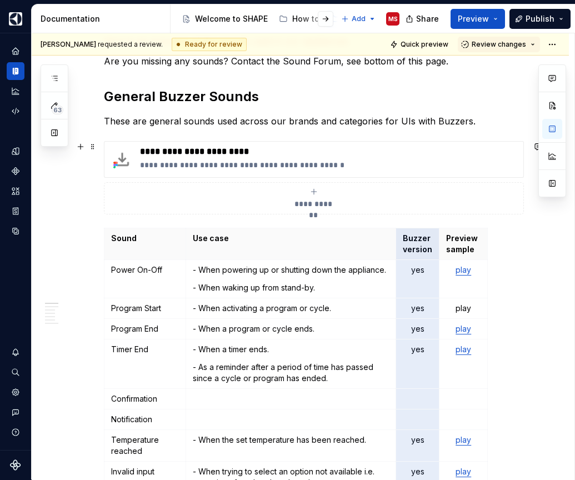
scroll to position [167, 0]
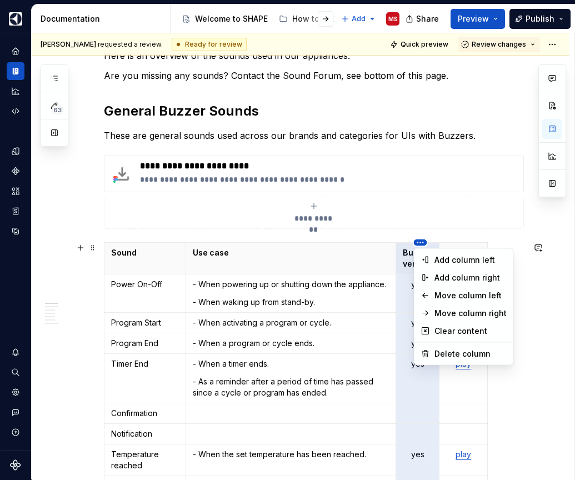
click at [419, 243] on html "SHAPE Design System MS Dataset APPLIANCE Documentation Accessibility guide for …" at bounding box center [287, 240] width 575 height 480
click at [439, 351] on div "Delete column" at bounding box center [470, 353] width 72 height 11
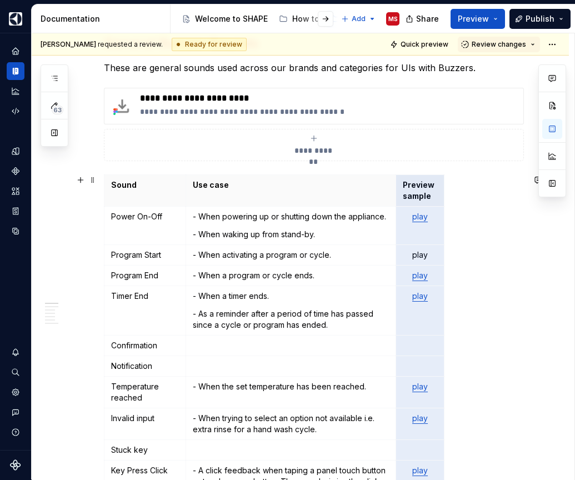
scroll to position [234, 0]
click at [293, 176] on html "SHAPE Design System MS Dataset APPLIANCE Documentation Accessibility guide for …" at bounding box center [287, 240] width 575 height 480
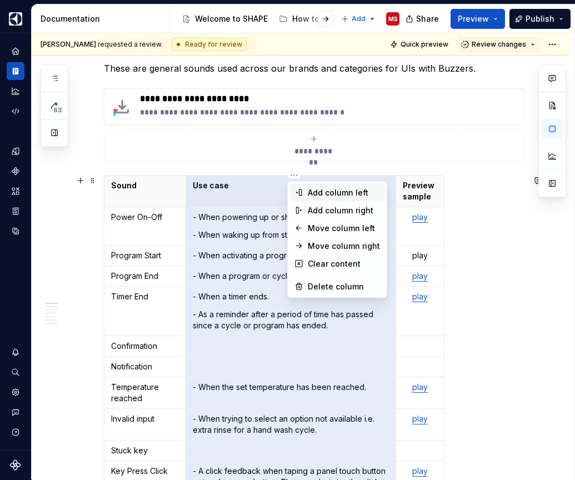
click at [331, 187] on div "Add column left" at bounding box center [344, 192] width 72 height 11
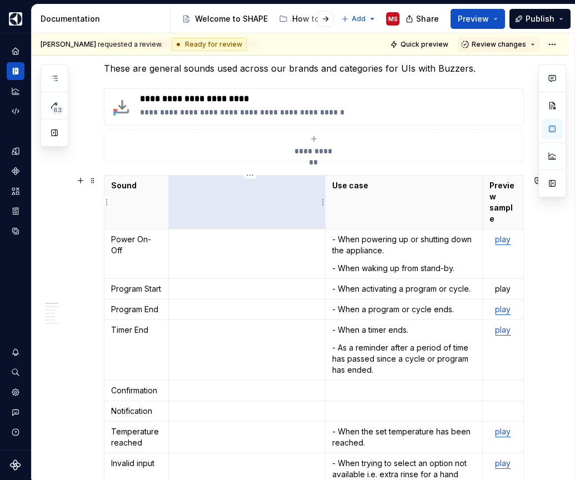
click at [238, 198] on th at bounding box center [247, 202] width 157 height 54
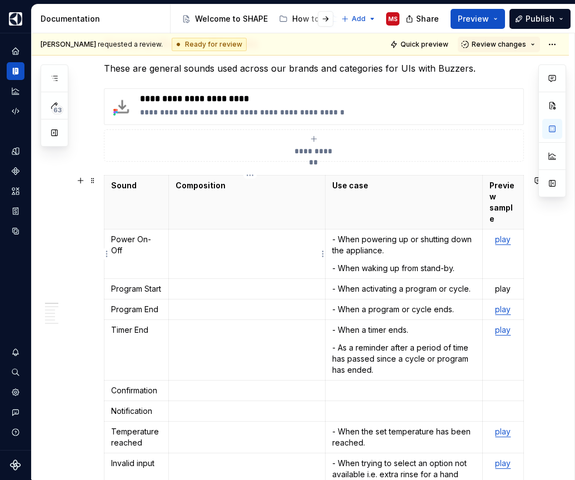
click at [251, 291] on p at bounding box center [246, 288] width 143 height 11
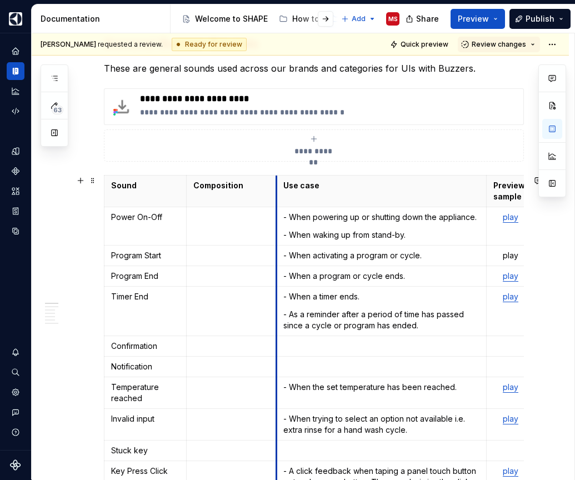
drag, startPoint x: 328, startPoint y: 200, endPoint x: 261, endPoint y: 204, distance: 66.2
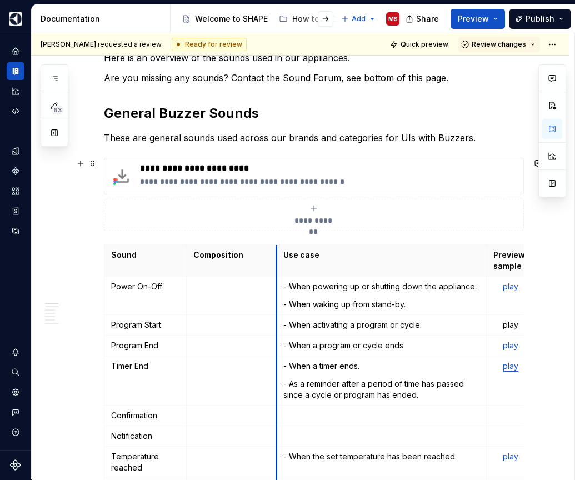
scroll to position [159, 0]
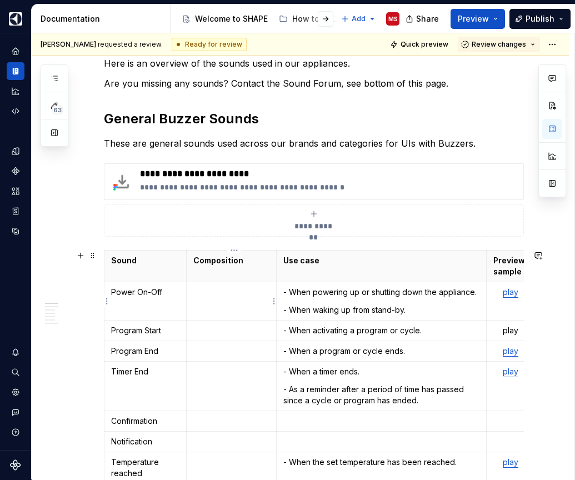
click at [260, 298] on td at bounding box center [231, 301] width 90 height 38
click at [512, 265] on p "Preview sample" at bounding box center [510, 266] width 34 height 22
click at [506, 262] on p "Preview sample" at bounding box center [510, 266] width 34 height 22
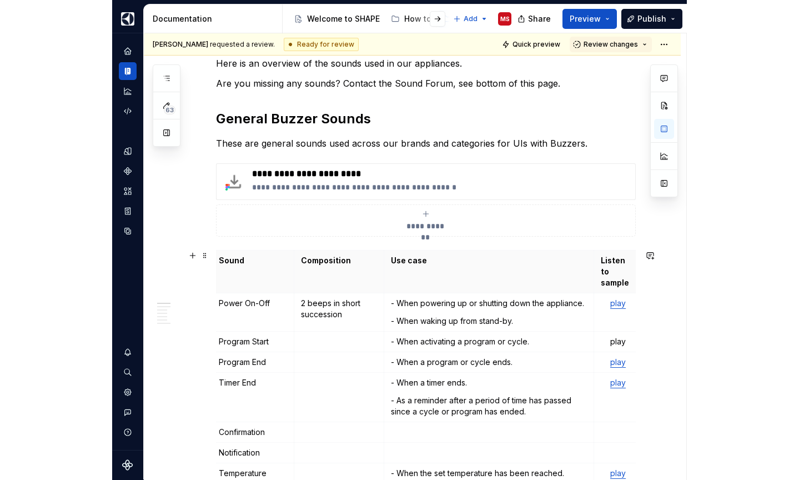
scroll to position [0, 0]
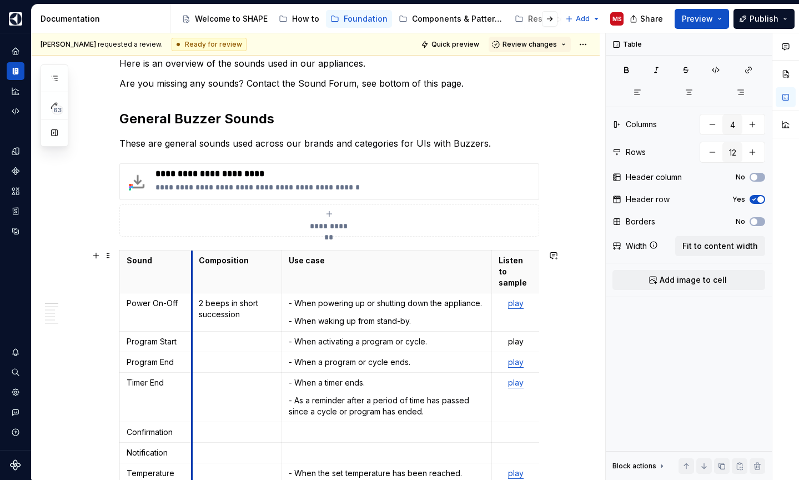
drag, startPoint x: 205, startPoint y: 269, endPoint x: 195, endPoint y: 269, distance: 10.0
click at [195, 269] on th "Composition" at bounding box center [237, 271] width 90 height 43
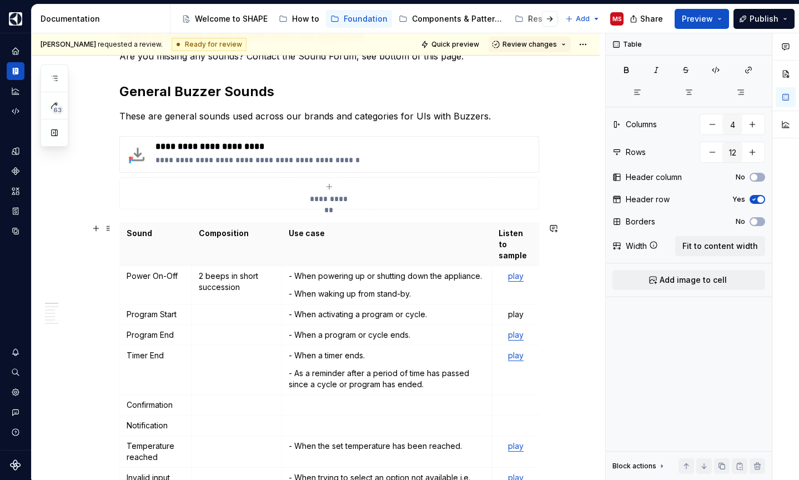
scroll to position [185, 0]
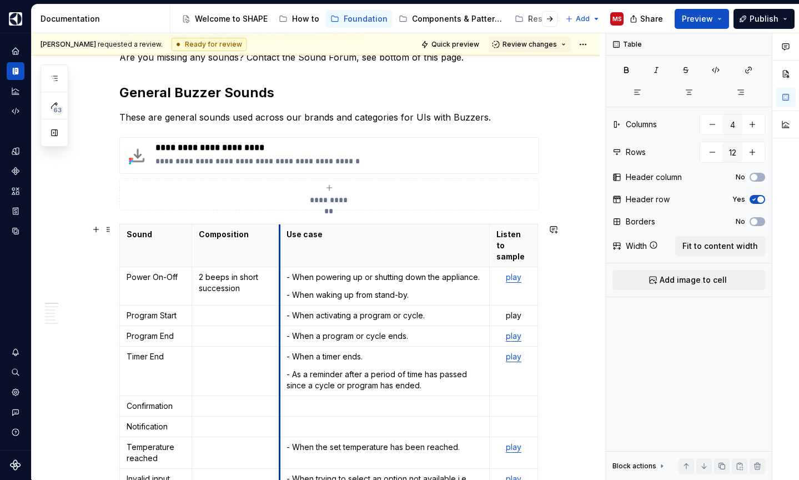
click at [282, 245] on th "Use case" at bounding box center [385, 245] width 210 height 43
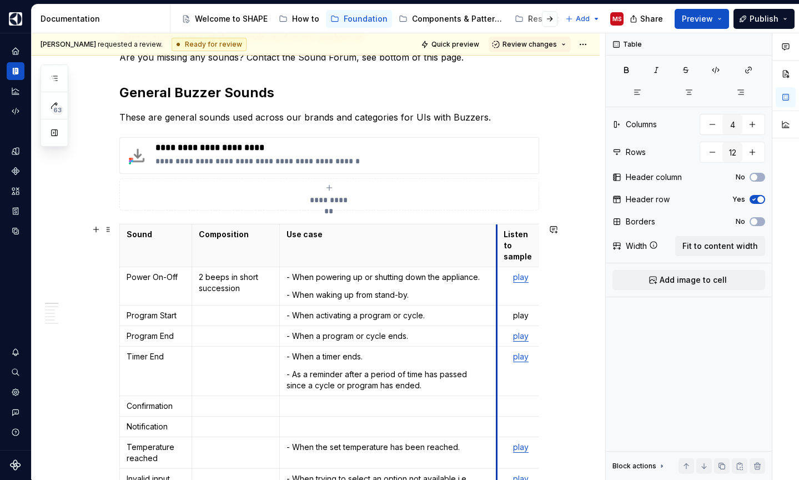
drag, startPoint x: 492, startPoint y: 240, endPoint x: 499, endPoint y: 239, distance: 6.7
click at [499, 239] on th "Listen to sample" at bounding box center [520, 245] width 48 height 43
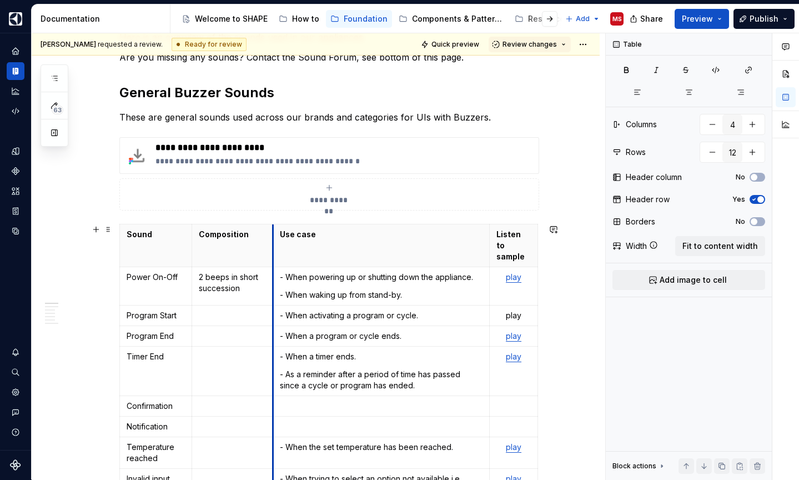
drag, startPoint x: 282, startPoint y: 246, endPoint x: 275, endPoint y: 247, distance: 6.8
click at [275, 247] on th "Use case" at bounding box center [381, 245] width 217 height 43
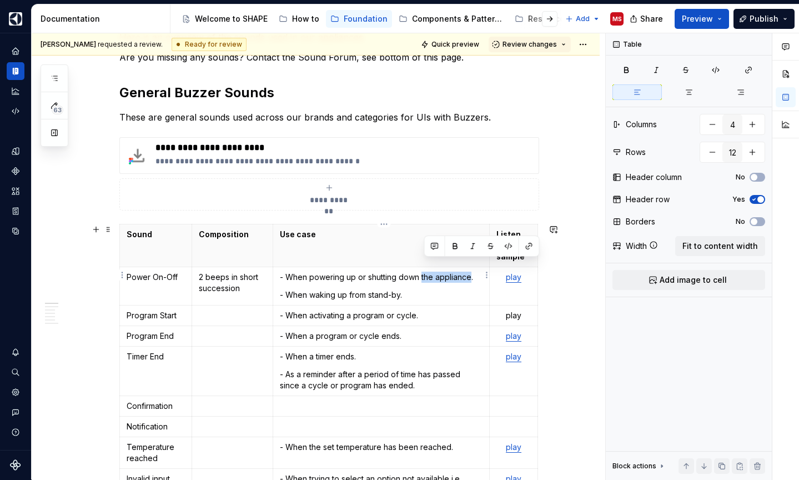
drag, startPoint x: 425, startPoint y: 265, endPoint x: 472, endPoint y: 270, distance: 48.0
click at [472, 271] on p "- When powering up or shutting down the appliance." at bounding box center [381, 276] width 203 height 11
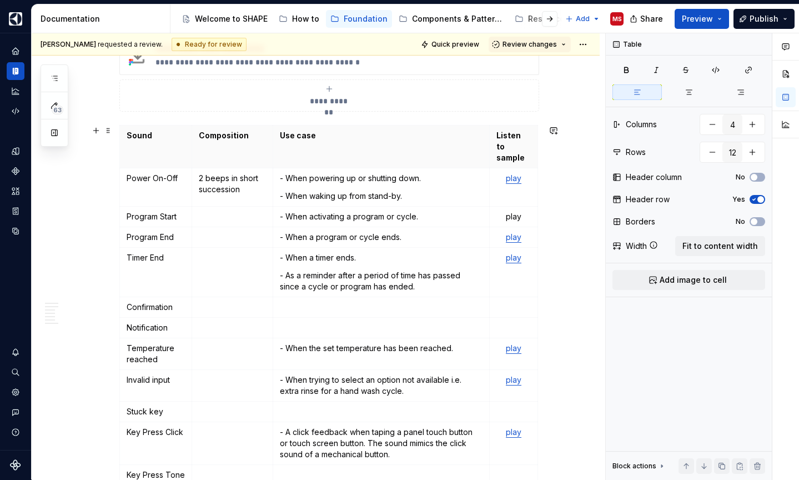
scroll to position [285, 0]
click at [235, 210] on p at bounding box center [233, 215] width 68 height 11
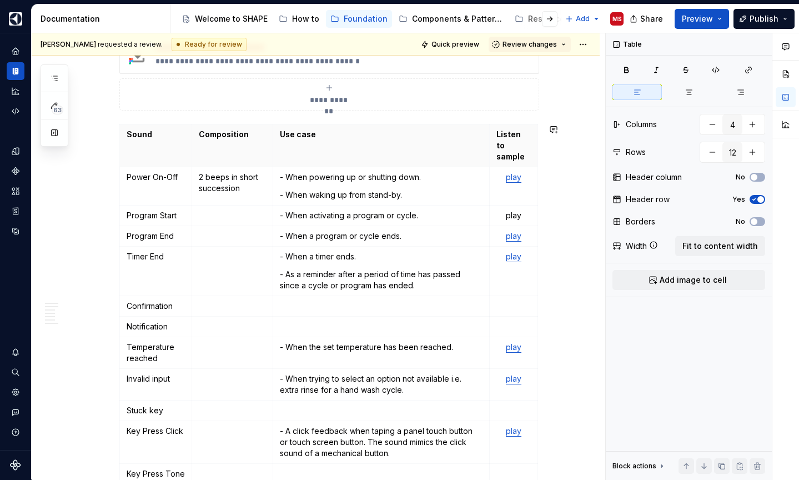
type textarea "*"
